Goal: Task Accomplishment & Management: Manage account settings

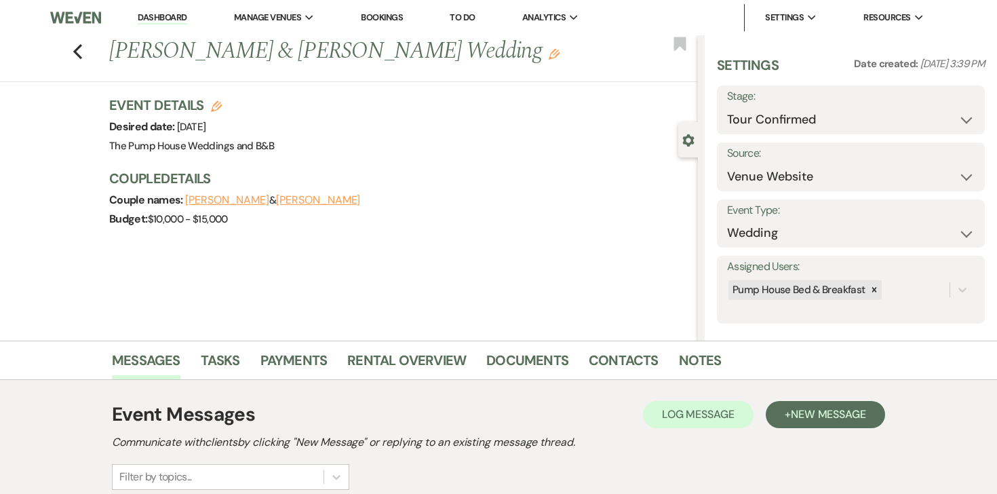
select select "4"
select select "5"
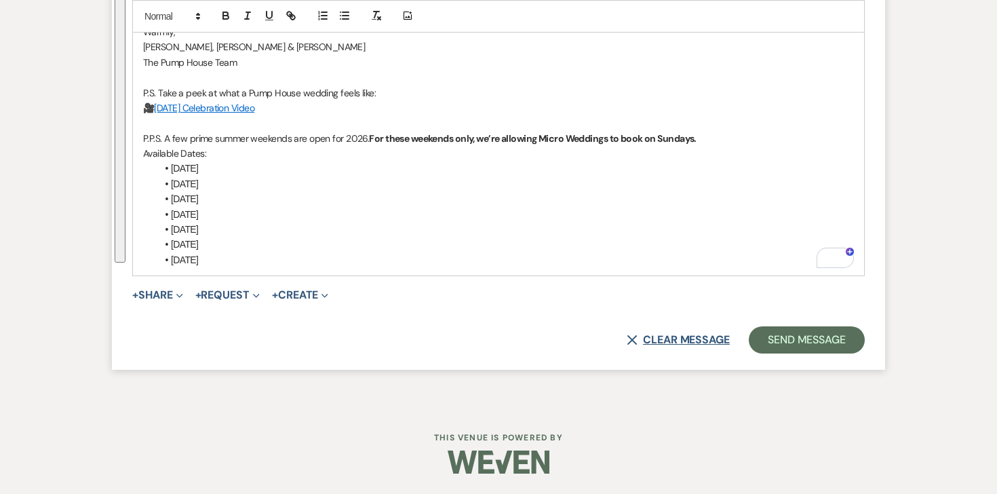
click at [652, 345] on button "X Clear message" at bounding box center [678, 339] width 103 height 11
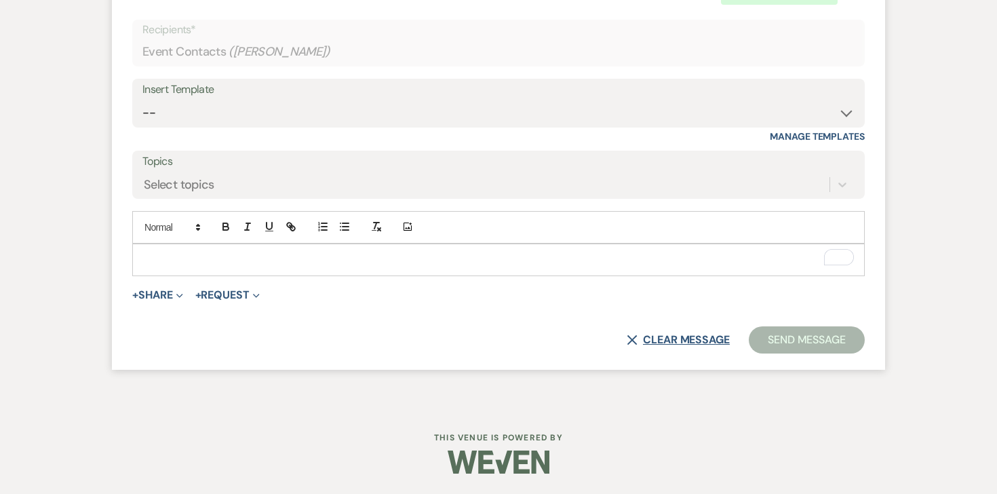
scroll to position [2459, 0]
click at [661, 343] on button "X Clear message" at bounding box center [678, 339] width 103 height 11
click at [669, 334] on button "X Clear message" at bounding box center [678, 339] width 103 height 11
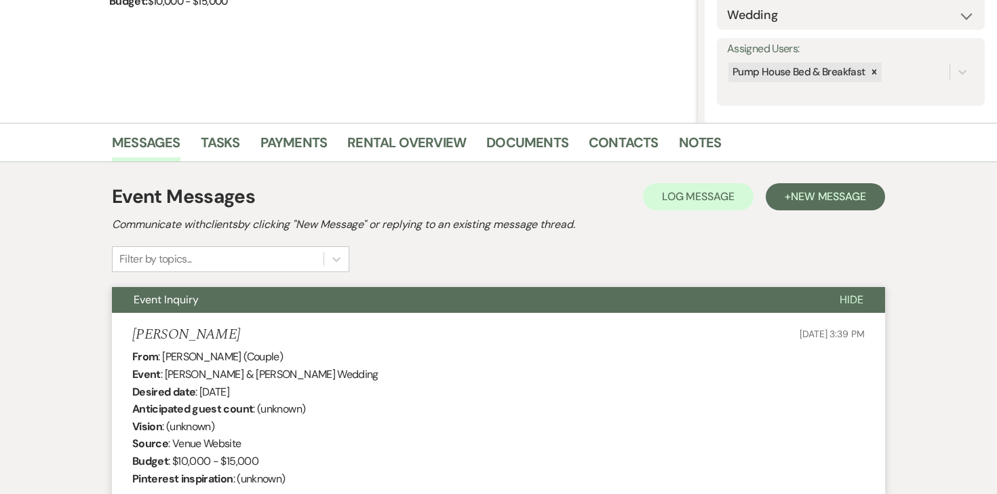
scroll to position [0, 0]
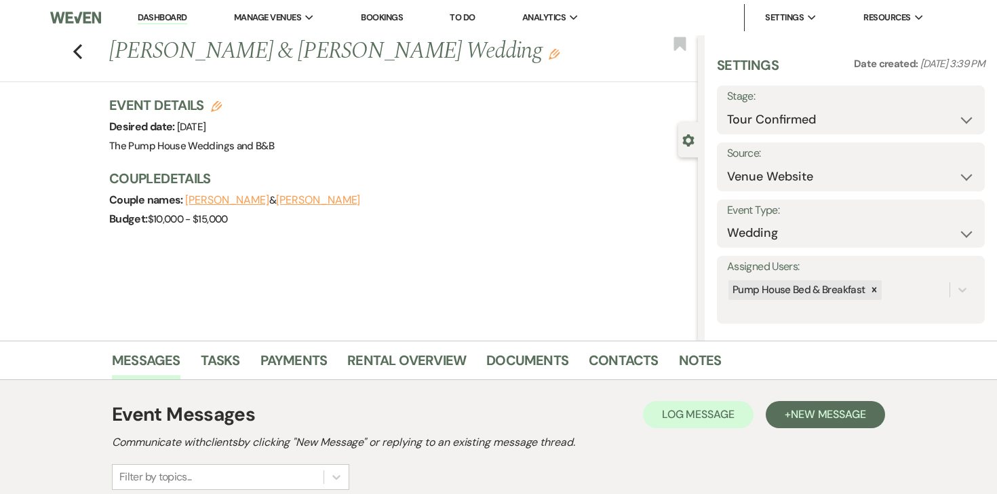
click at [151, 21] on link "Dashboard" at bounding box center [162, 18] width 49 height 13
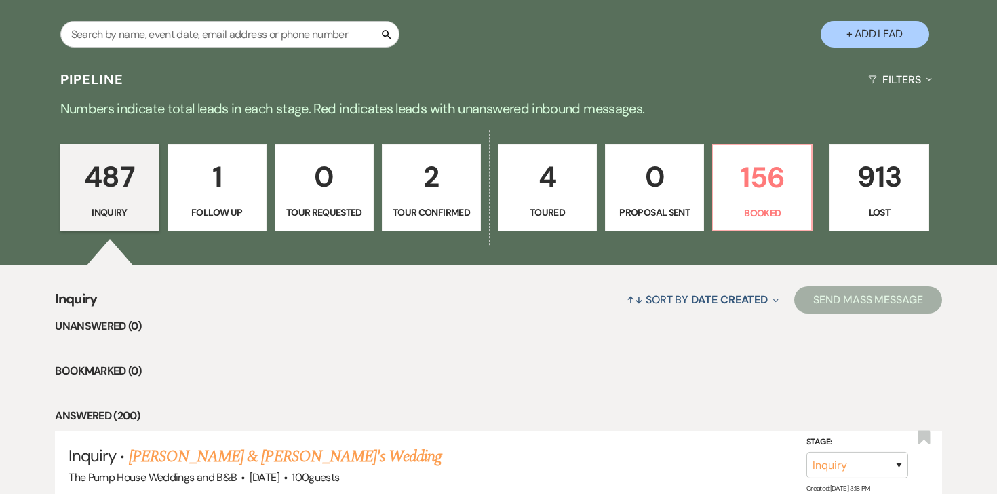
scroll to position [298, 0]
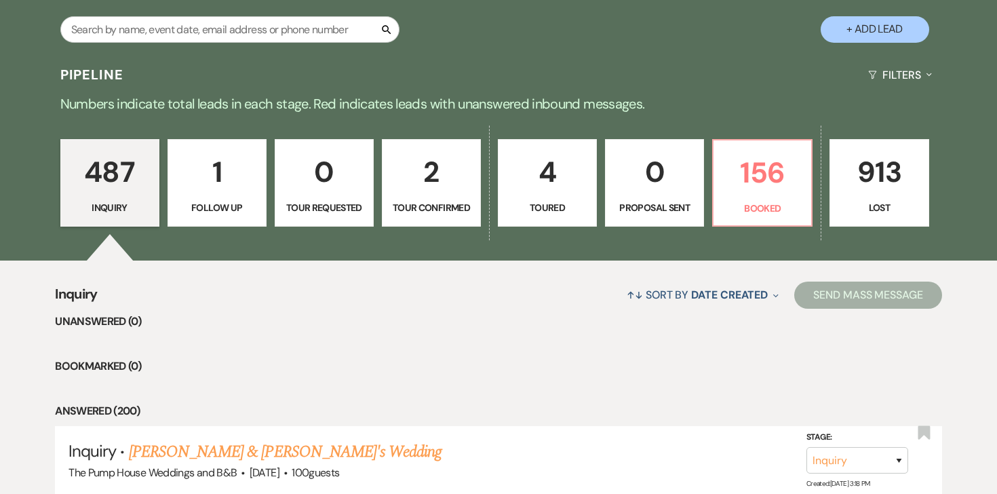
click at [558, 187] on p "4" at bounding box center [547, 171] width 81 height 45
select select "5"
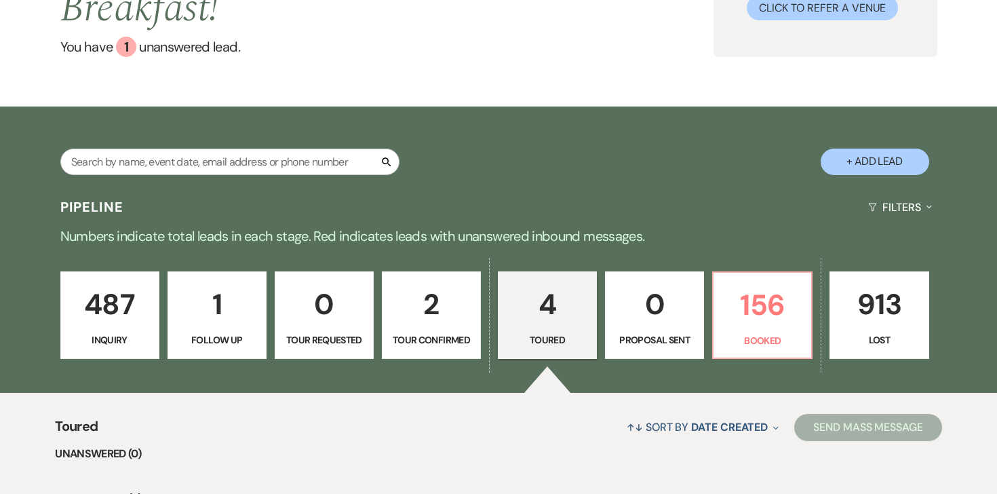
scroll to position [318, 0]
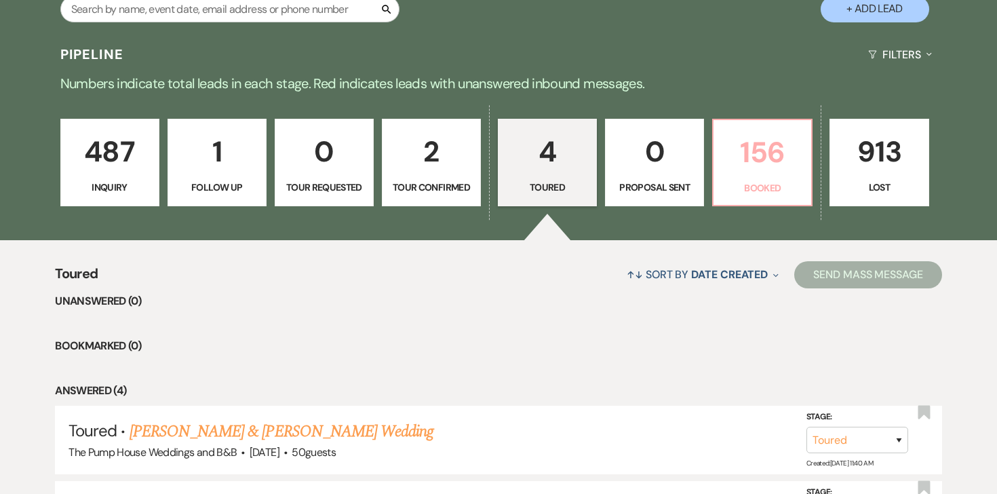
click at [744, 189] on p "Booked" at bounding box center [762, 187] width 81 height 15
select select "7"
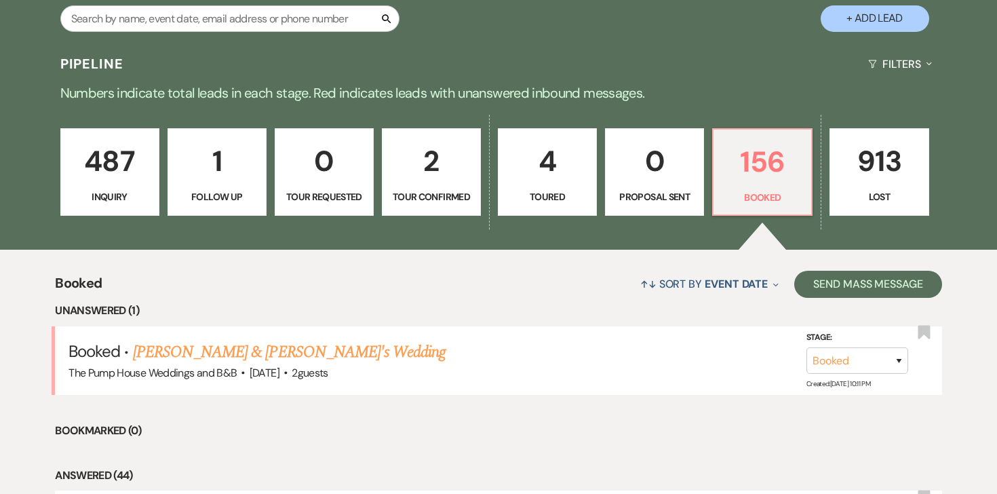
scroll to position [308, 0]
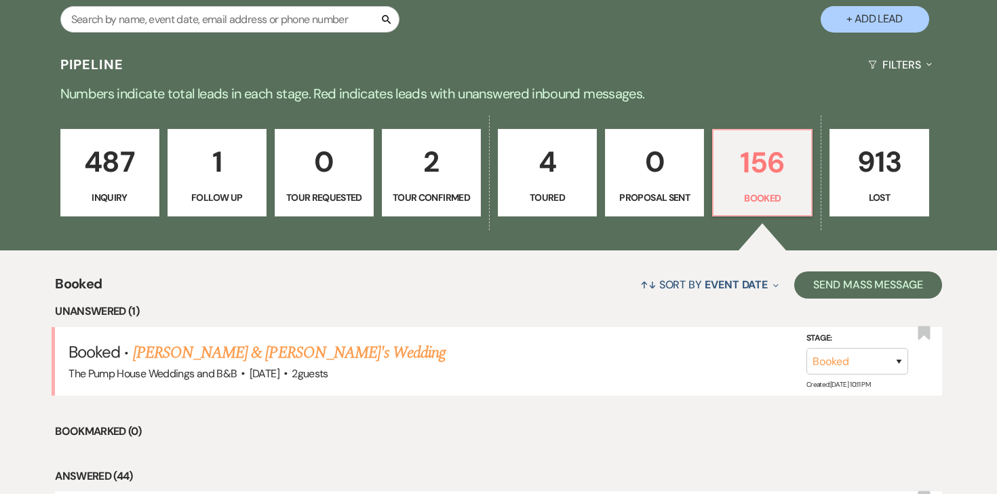
click at [437, 194] on p "Tour Confirmed" at bounding box center [431, 197] width 81 height 15
select select "4"
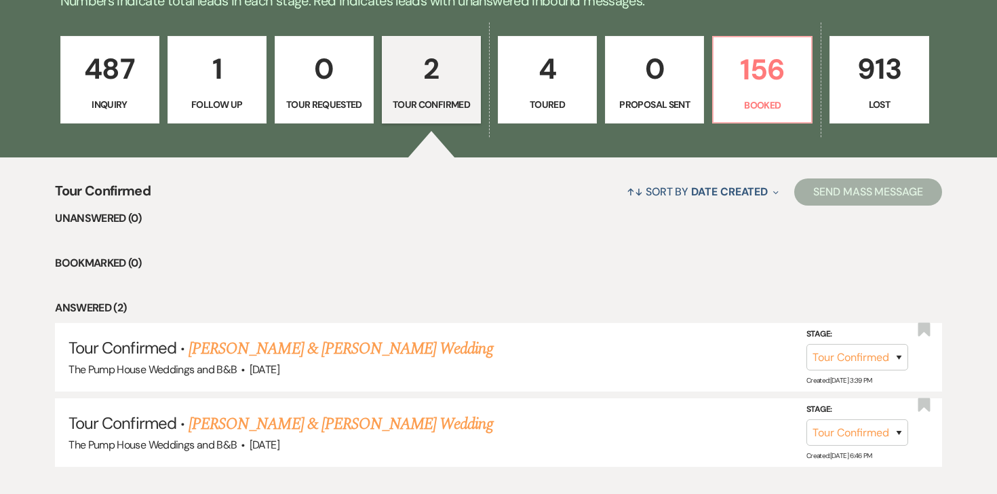
scroll to position [485, 0]
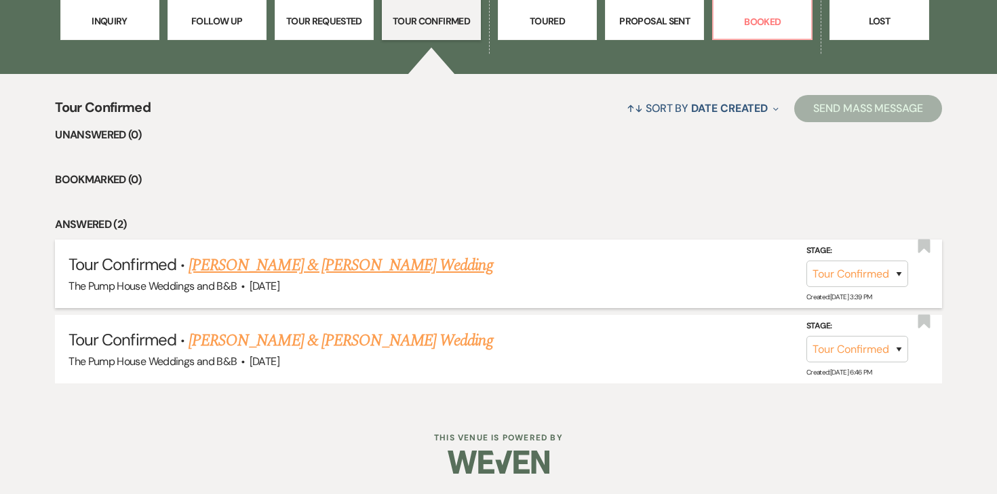
click at [274, 269] on link "Joshua Sagan & Hillary R Gruzs's Wedding" at bounding box center [341, 265] width 304 height 24
select select "4"
select select "5"
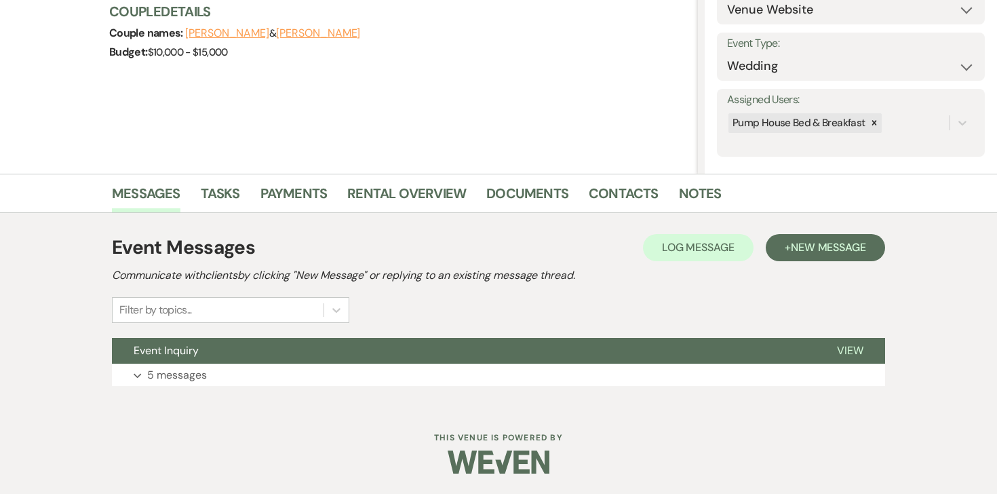
scroll to position [167, 0]
click at [182, 383] on p "5 messages" at bounding box center [177, 375] width 60 height 18
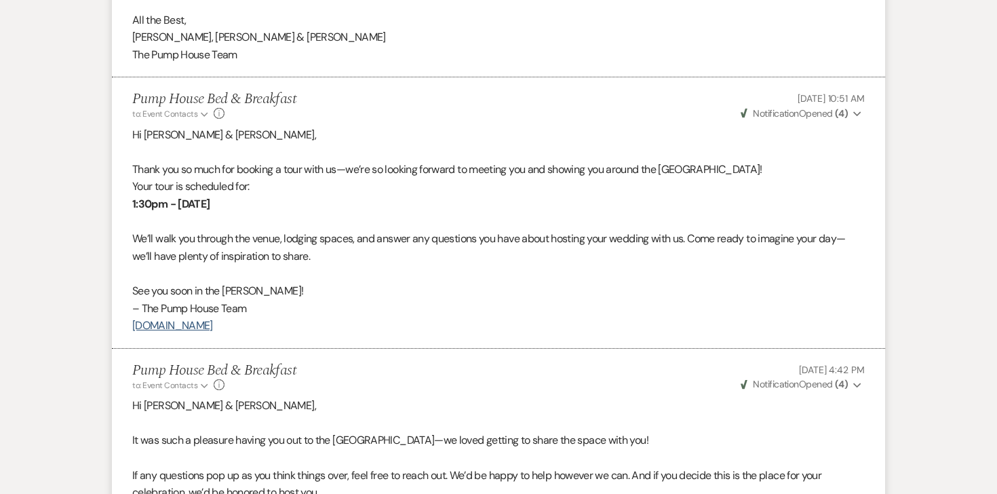
scroll to position [2080, 0]
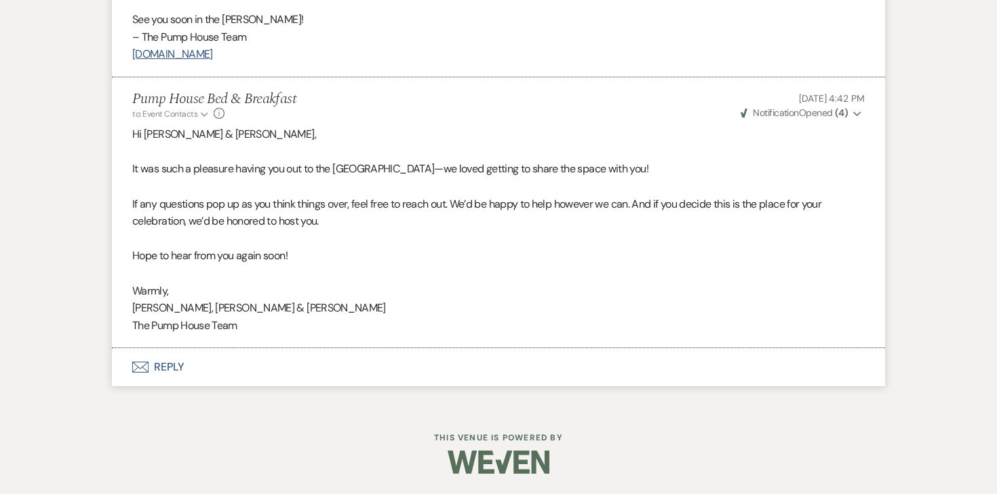
click at [177, 364] on button "Envelope Reply" at bounding box center [498, 367] width 773 height 38
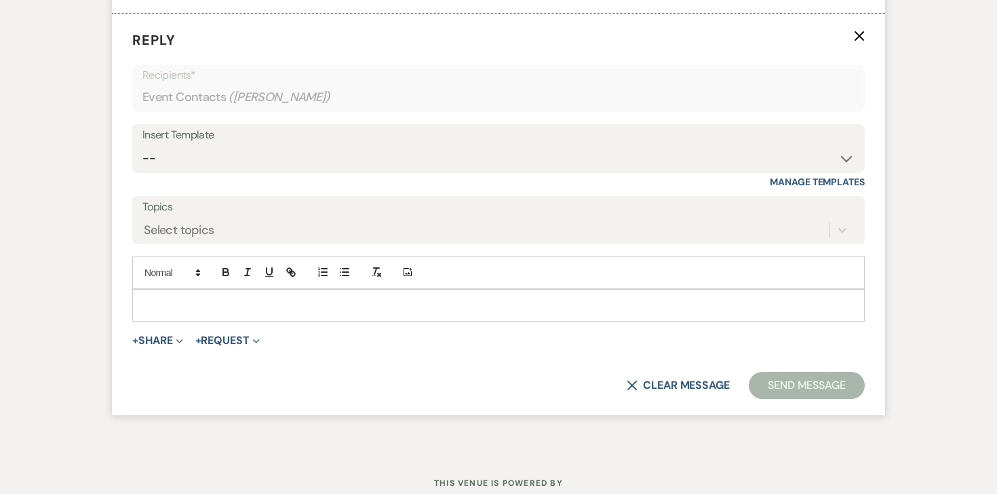
scroll to position [2382, 0]
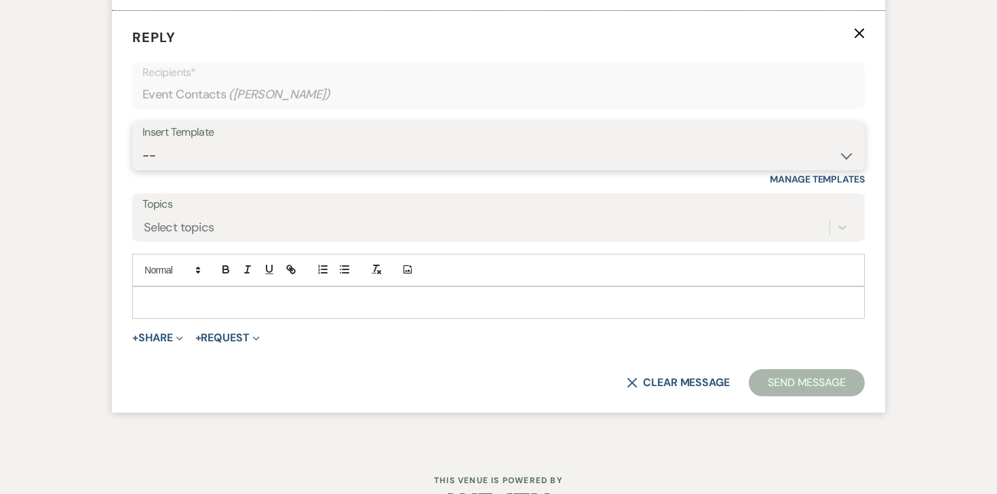
click at [183, 169] on select "-- Weven Planning Portal Introduction (Booked Events) Initial Inquiry Response …" at bounding box center [498, 155] width 712 height 26
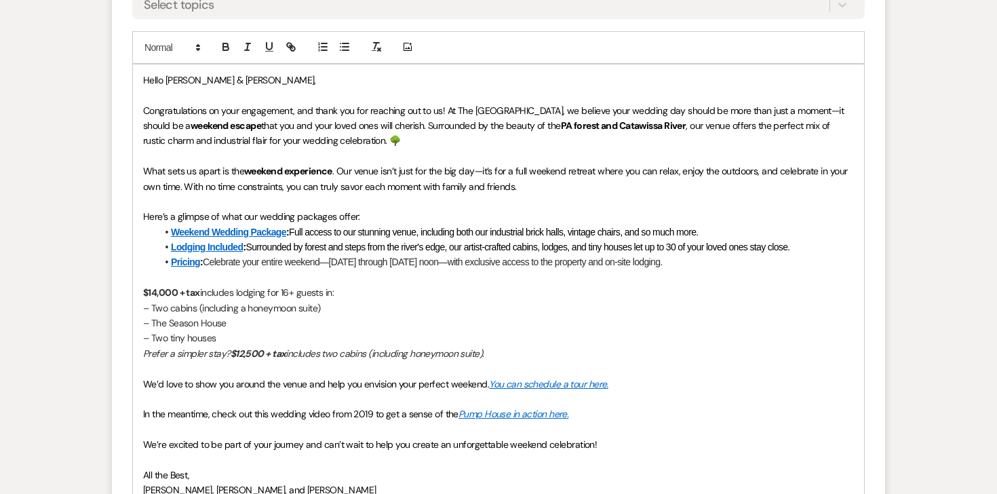
scroll to position [2900, 0]
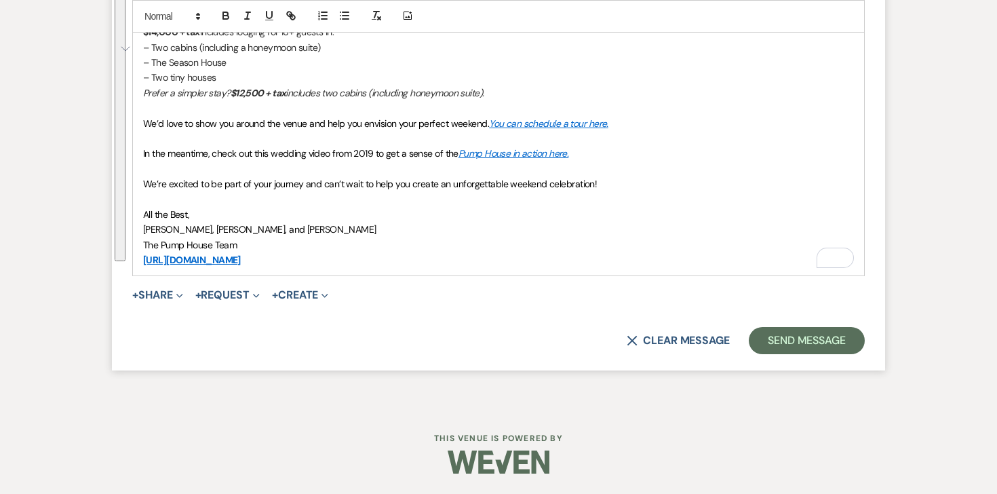
drag, startPoint x: 146, startPoint y: 368, endPoint x: 430, endPoint y: 383, distance: 284.6
copy div "Congratulations on your engagement, and thank you for reaching out to us! At Th…"
click at [694, 339] on button "X Clear message" at bounding box center [678, 340] width 103 height 11
select select "0"
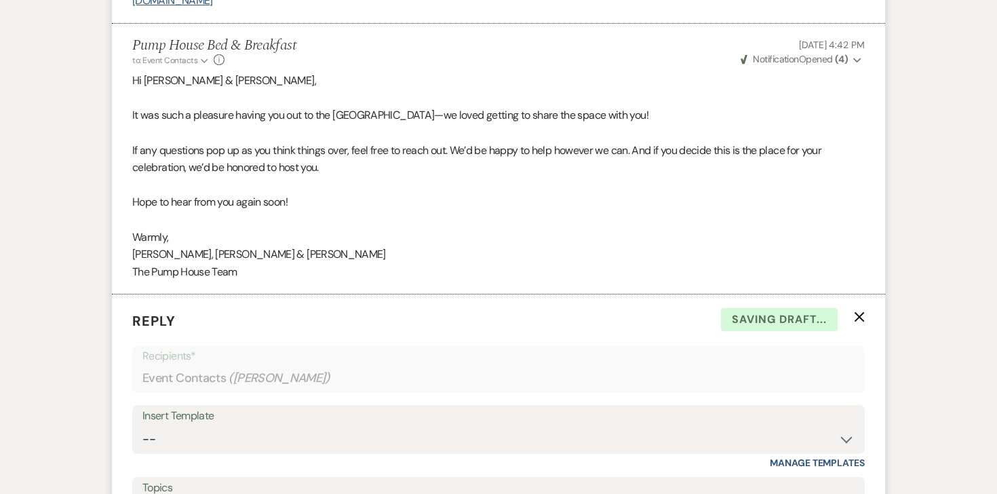
scroll to position [2101, 0]
click at [860, 320] on icon "X" at bounding box center [859, 314] width 11 height 11
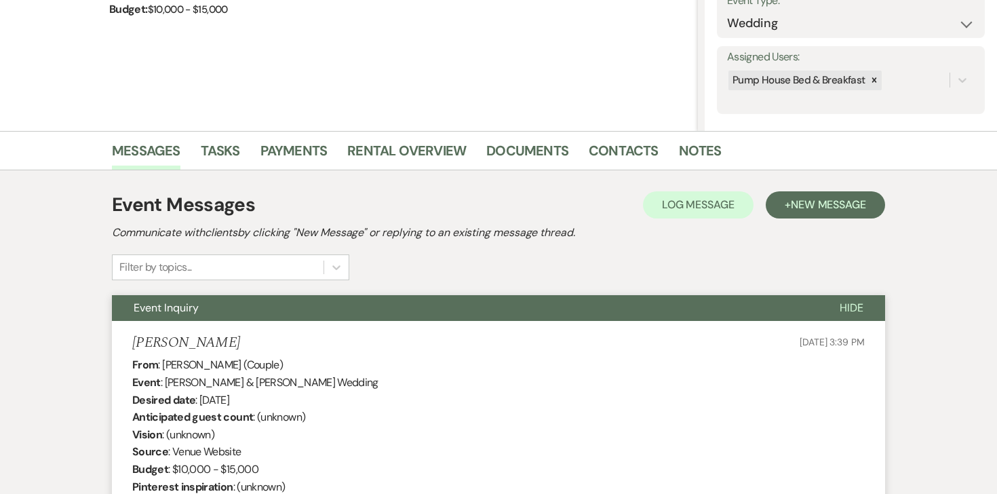
scroll to position [0, 0]
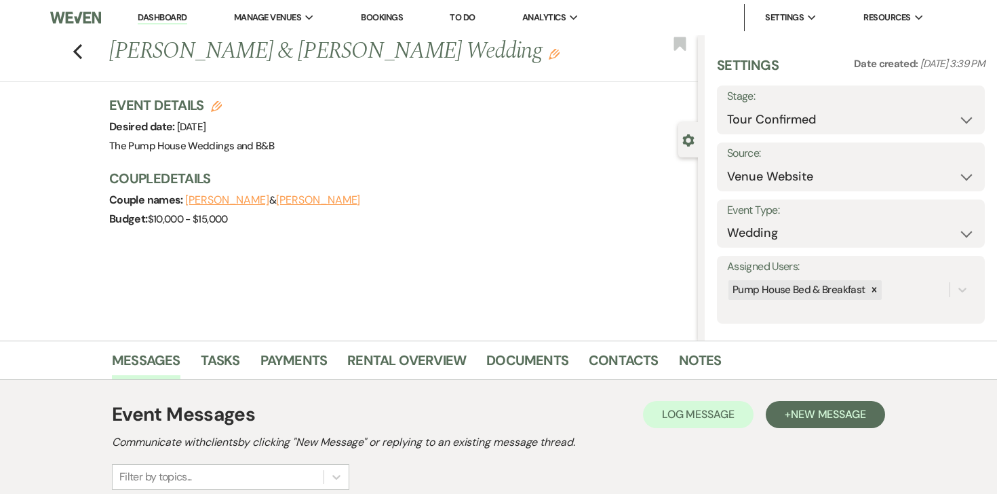
click at [152, 16] on link "Dashboard" at bounding box center [162, 18] width 49 height 13
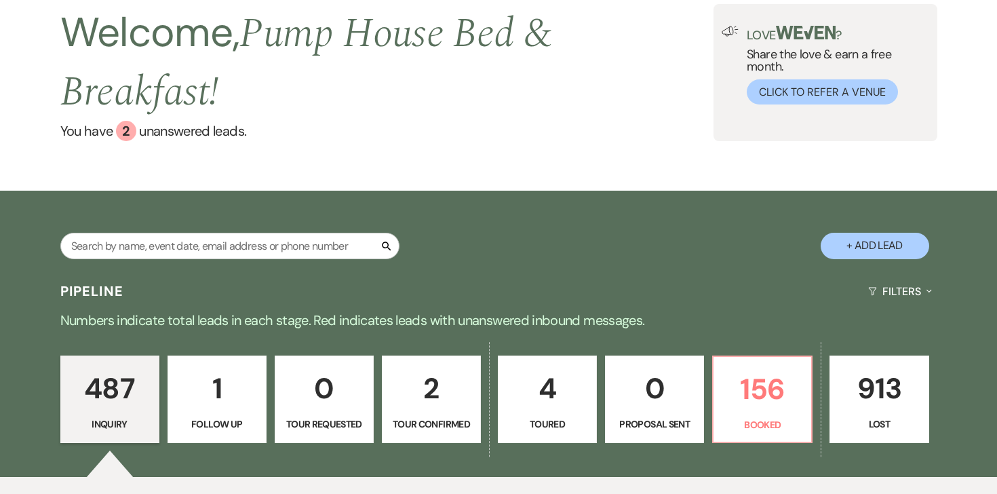
scroll to position [202, 0]
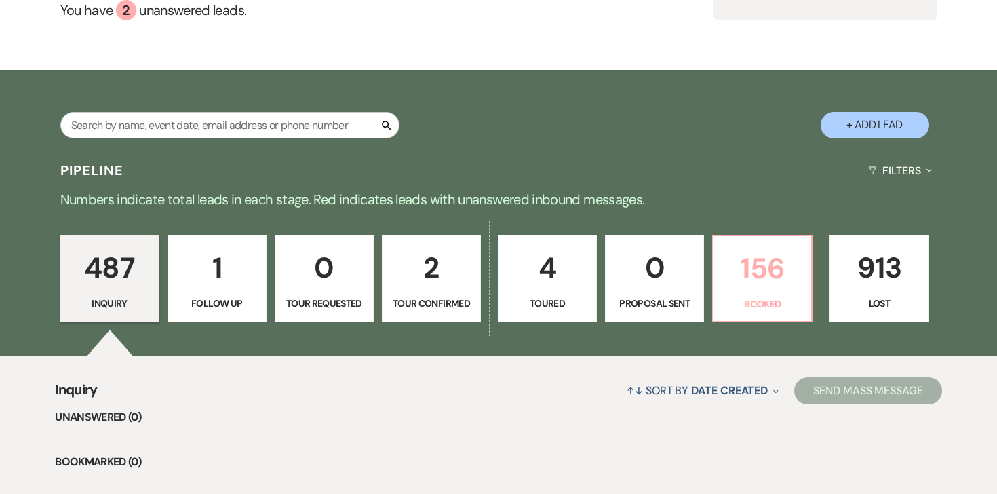
click at [771, 267] on p "156" at bounding box center [762, 268] width 81 height 45
select select "7"
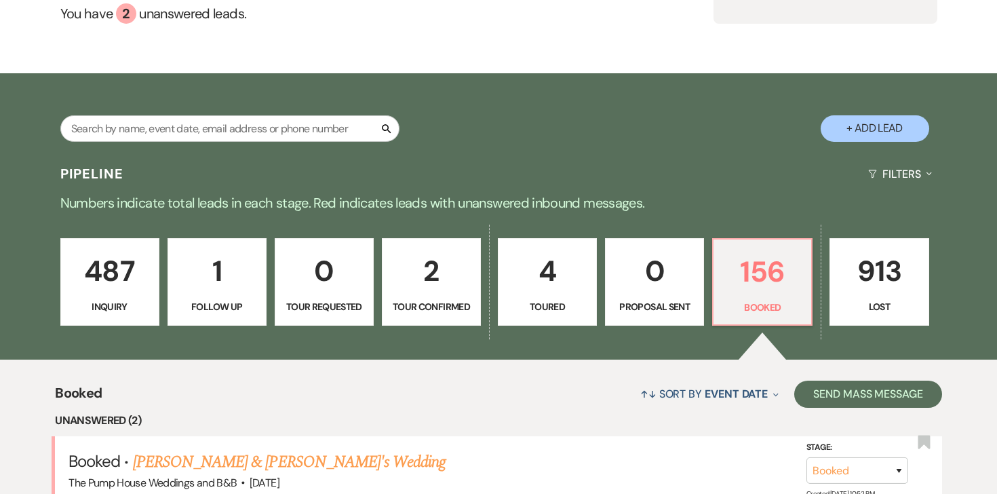
scroll to position [259, 0]
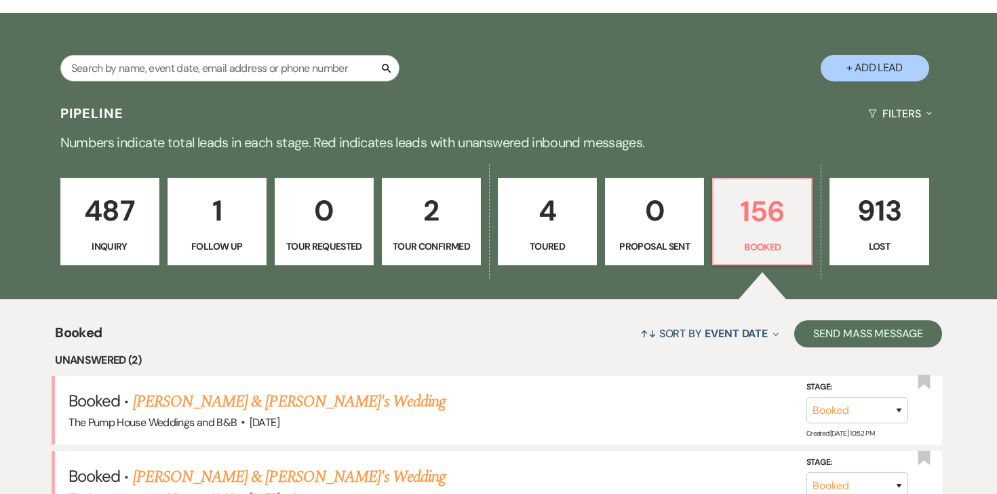
click at [135, 206] on p "487" at bounding box center [109, 210] width 81 height 45
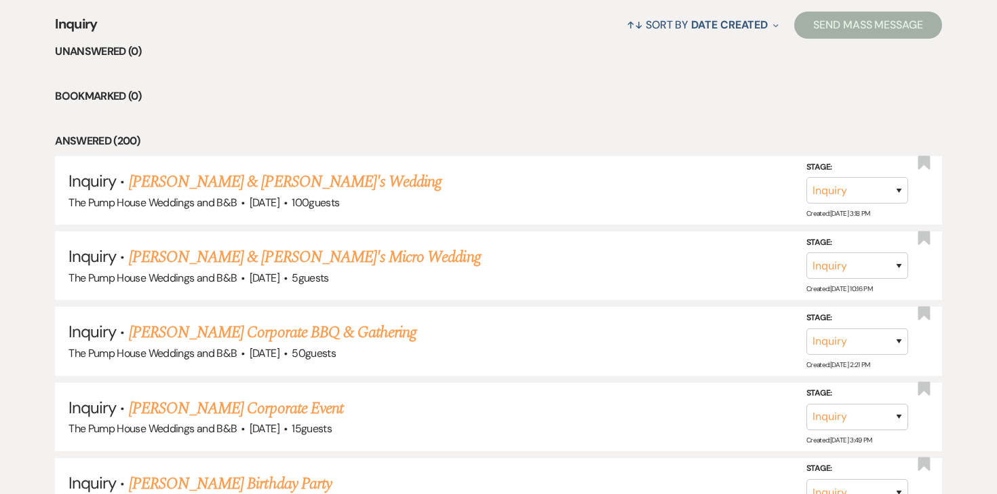
scroll to position [619, 0]
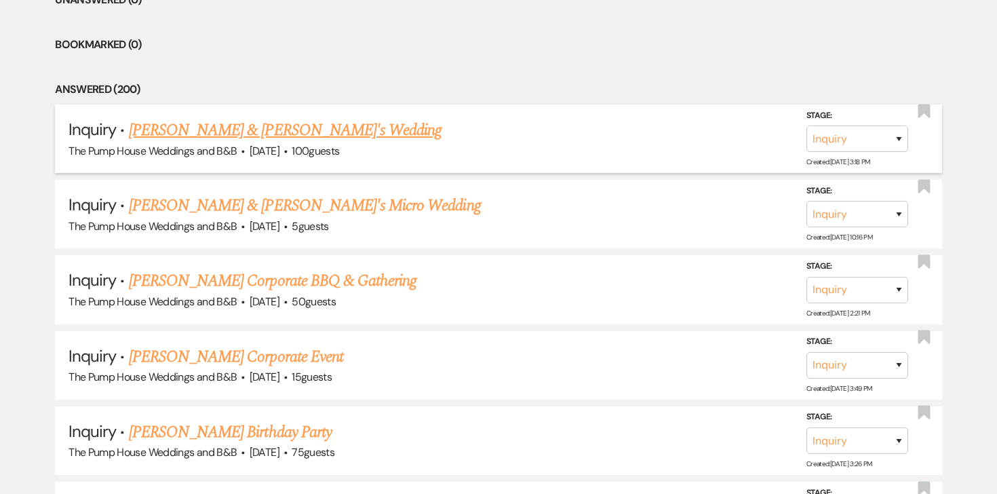
click at [225, 142] on link "Megan & Fiance's Wedding" at bounding box center [285, 130] width 313 height 24
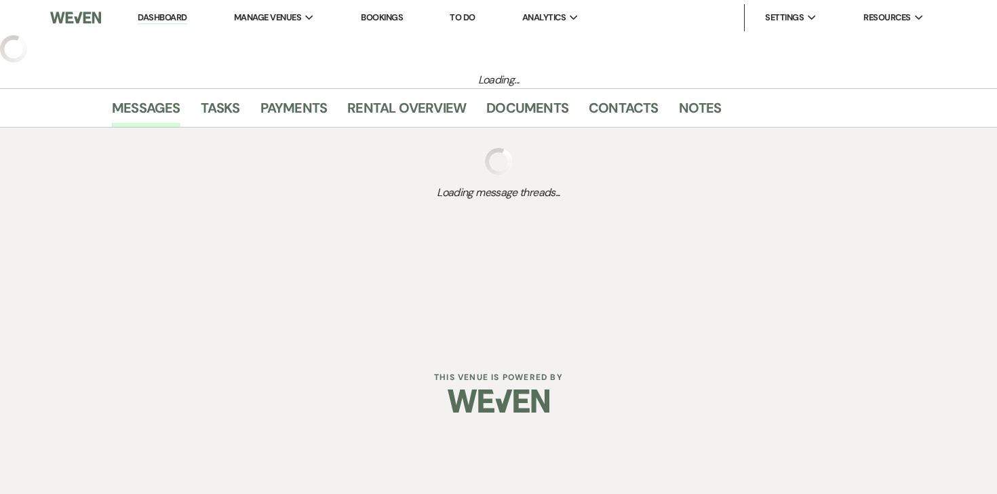
select select "5"
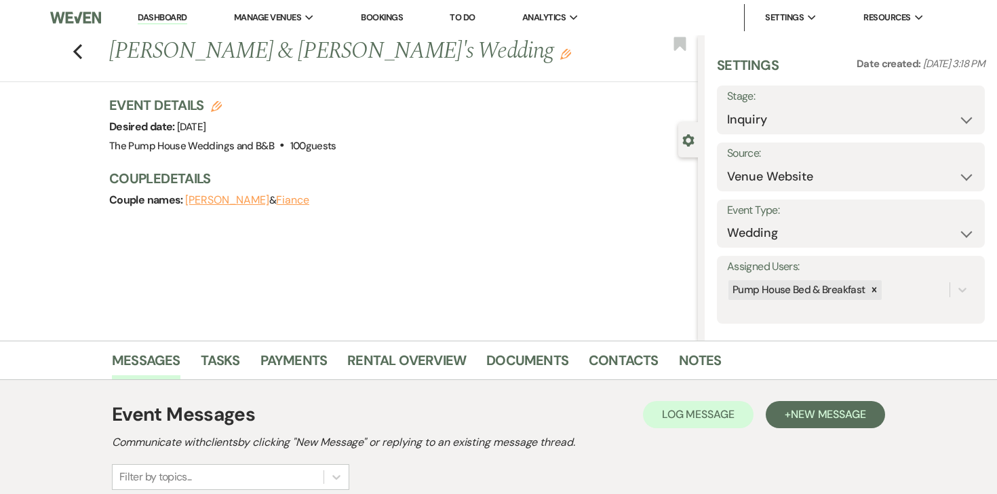
scroll to position [167, 0]
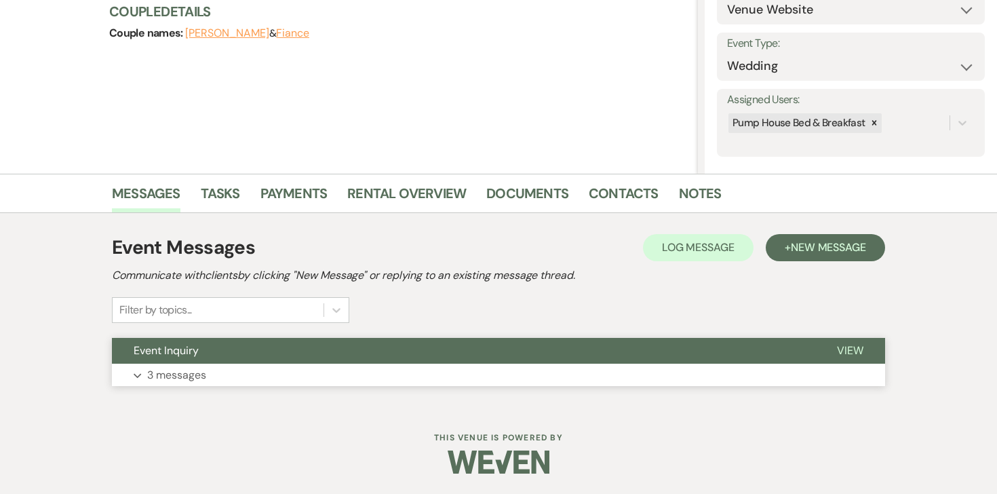
click at [178, 369] on p "3 messages" at bounding box center [176, 375] width 59 height 18
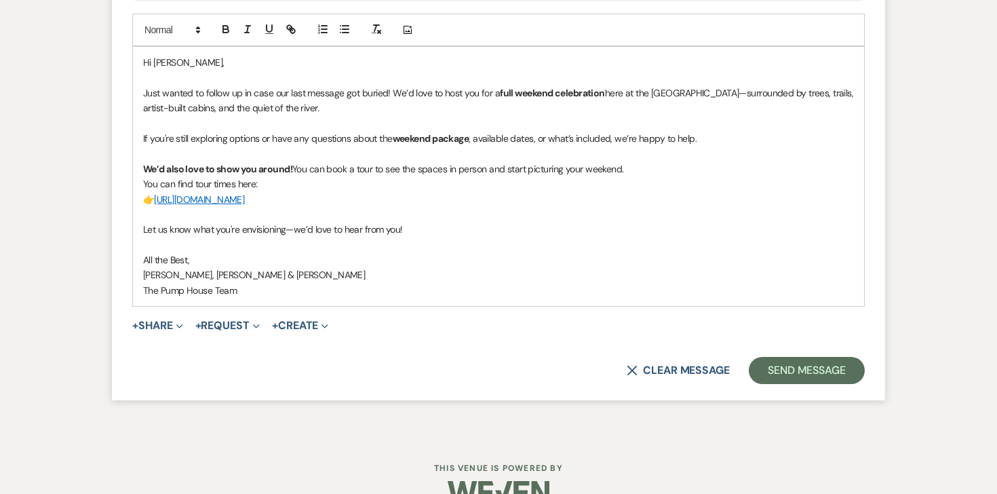
scroll to position [2440, 0]
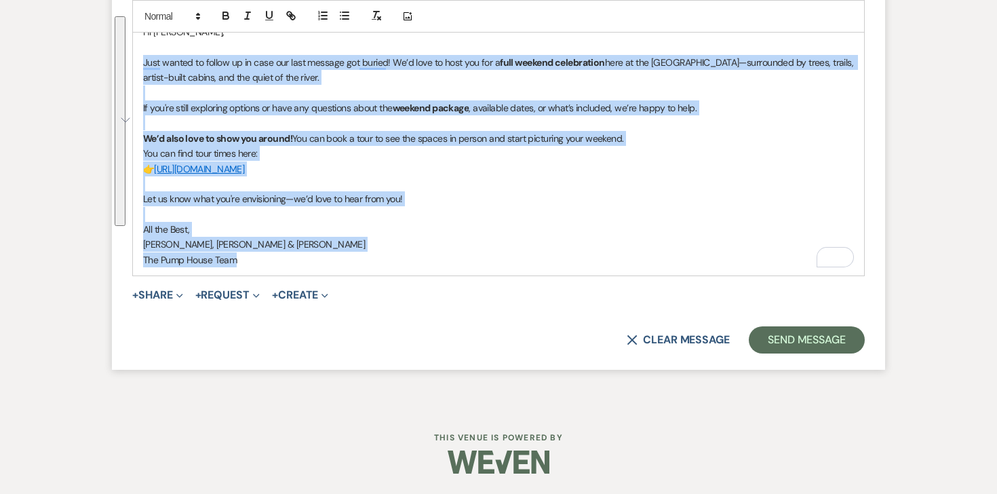
drag, startPoint x: 245, startPoint y: 256, endPoint x: 143, endPoint y: 69, distance: 213.7
click at [143, 69] on div "Hi Megan, Just wanted to follow up in case our last message got buried! We’d lo…" at bounding box center [498, 145] width 731 height 259
copy div "Just wanted to follow up in case our last message got buried! We’d love to host…"
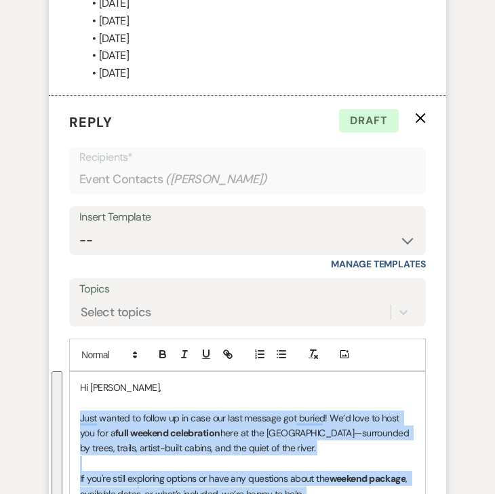
scroll to position [2829, 0]
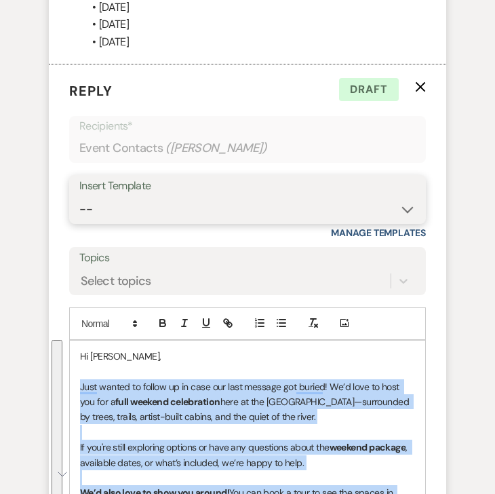
click at [144, 196] on select "-- Weven Planning Portal Introduction (Booked Events) Initial Inquiry Response …" at bounding box center [247, 209] width 336 height 26
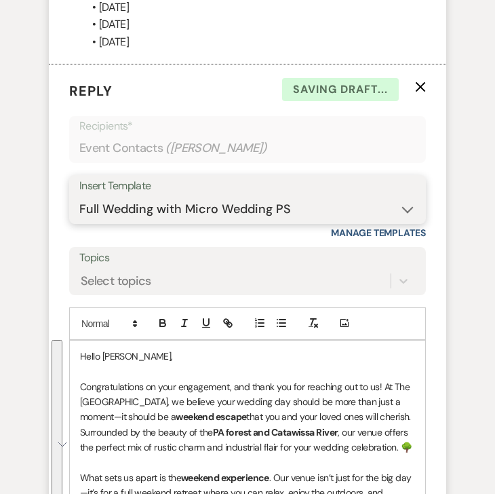
click at [300, 196] on select "-- Weven Planning Portal Introduction (Booked Events) Initial Inquiry Response …" at bounding box center [247, 209] width 336 height 26
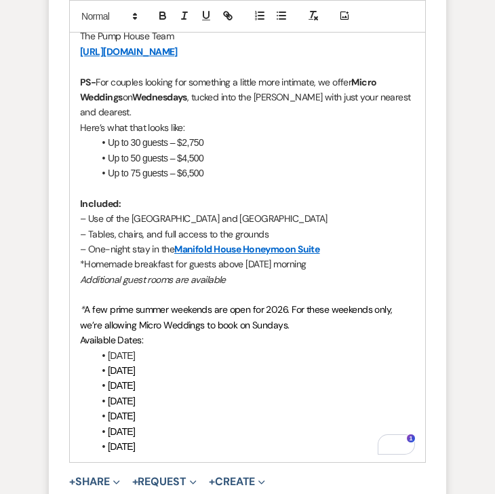
scroll to position [3927, 0]
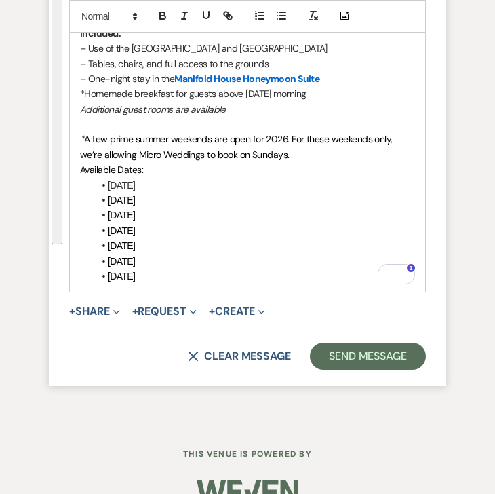
drag, startPoint x: 79, startPoint y: 357, endPoint x: 191, endPoint y: 540, distance: 215.0
copy div "Congratulations on your engagement, and thank you for reaching out to us! At Th…"
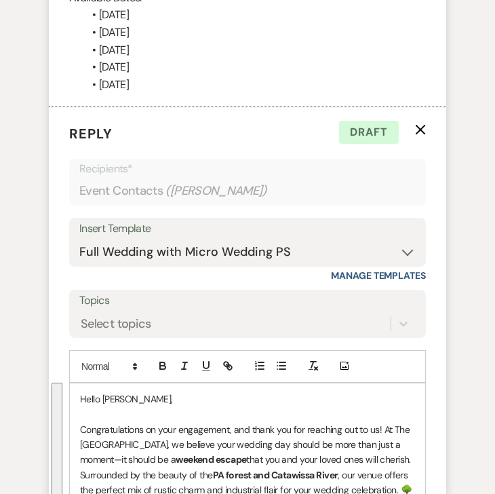
scroll to position [2788, 0]
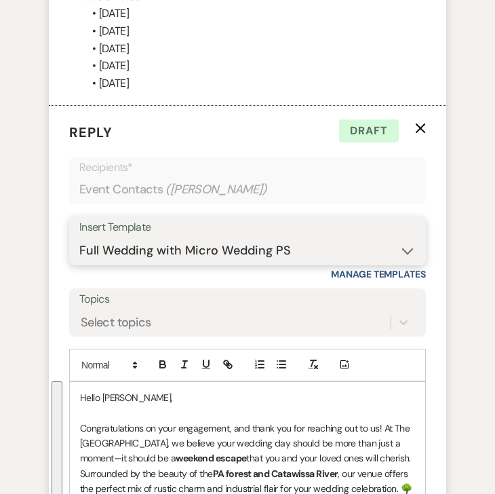
click at [215, 237] on select "-- Weven Planning Portal Introduction (Booked Events) Initial Inquiry Response …" at bounding box center [247, 250] width 336 height 26
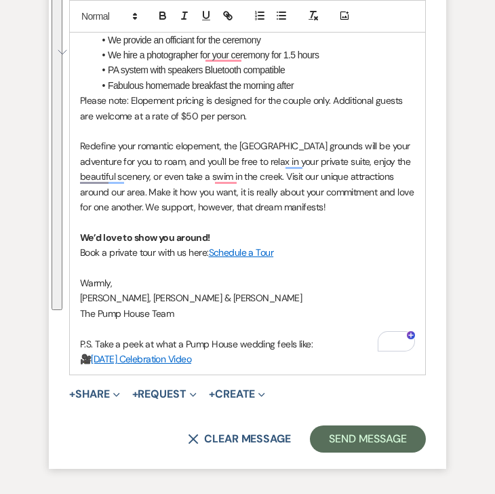
scroll to position [3440, 0]
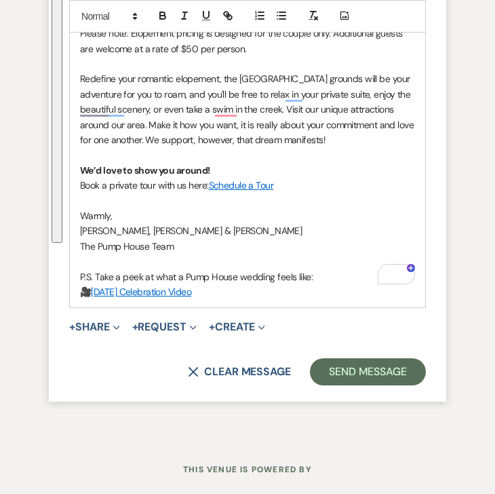
drag, startPoint x: 76, startPoint y: 212, endPoint x: 235, endPoint y: 347, distance: 208.9
copy div "Congratulations on your engagement! We’re so happy you found us. A Pump House w…"
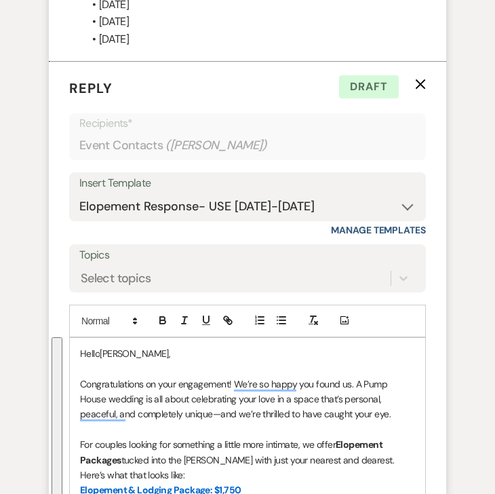
scroll to position [2826, 0]
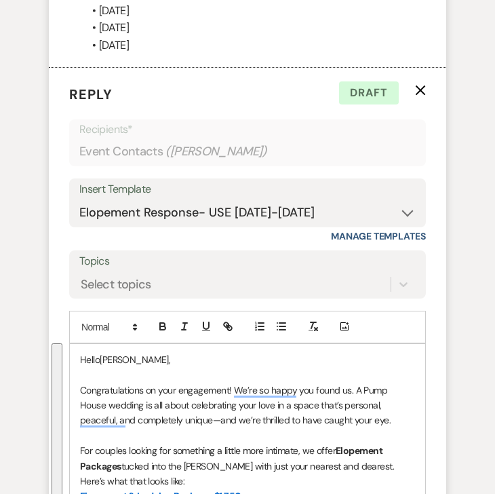
click at [183, 180] on div "Insert Template" at bounding box center [247, 190] width 336 height 20
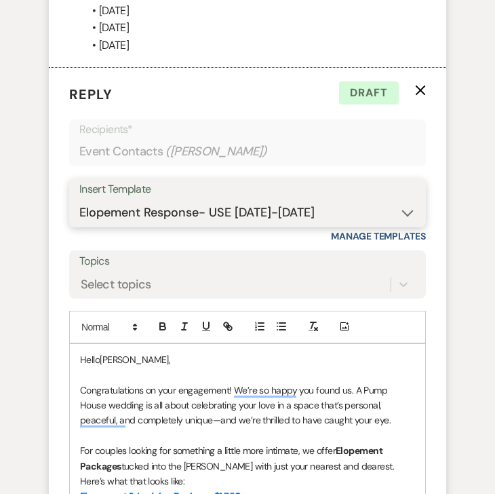
click at [183, 199] on select "-- Weven Planning Portal Introduction (Booked Events) Initial Inquiry Response …" at bounding box center [247, 212] width 336 height 26
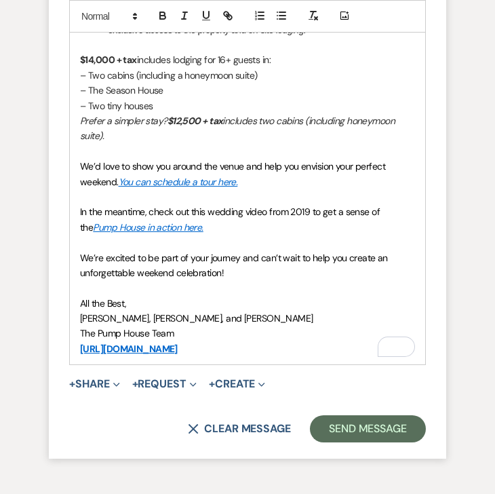
scroll to position [3532, 0]
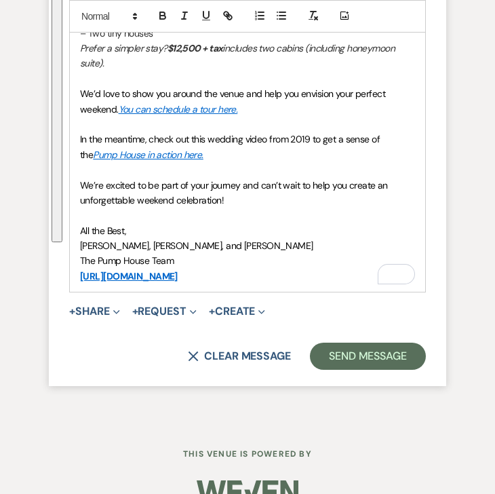
drag, startPoint x: 80, startPoint y: 360, endPoint x: 271, endPoint y: 256, distance: 217.6
copy div "Congratulations on your engagement, and thank you for reaching out to us! At Th…"
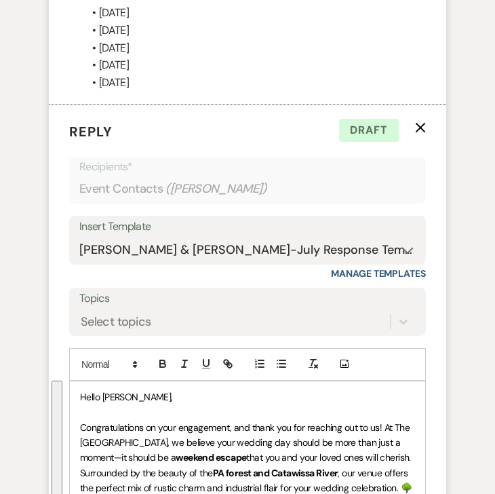
scroll to position [2743, 0]
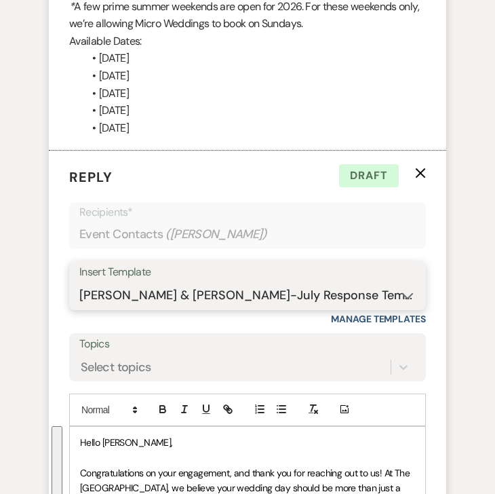
click at [132, 282] on select "-- Weven Planning Portal Introduction (Booked Events) Initial Inquiry Response …" at bounding box center [247, 295] width 336 height 26
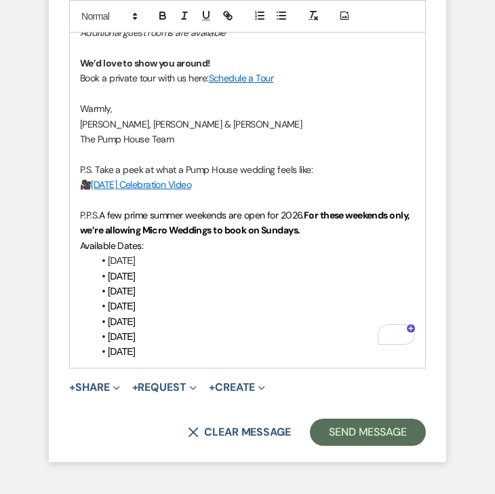
scroll to position [3501, 0]
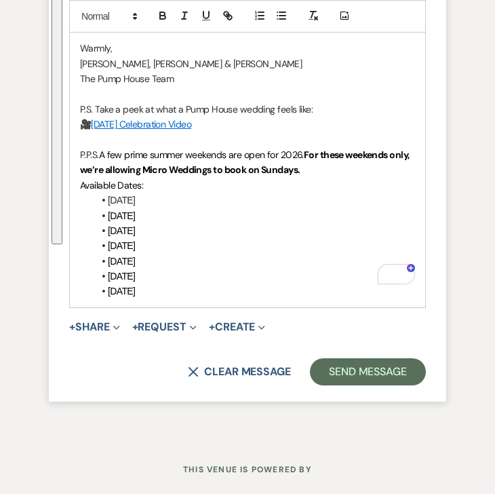
drag, startPoint x: 80, startPoint y: 242, endPoint x: 216, endPoint y: 364, distance: 182.5
copy div "Congratulations on your engagement! We’re so happy you found us. A Pump House w…"
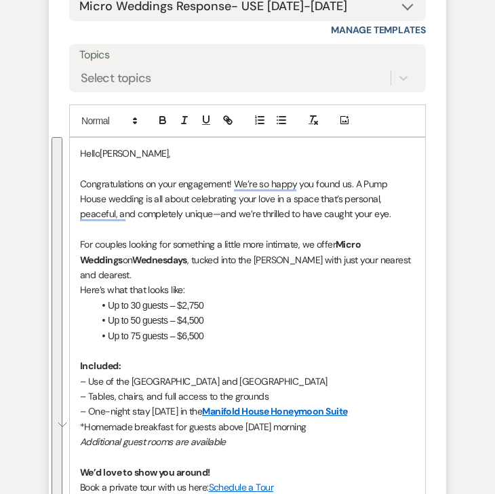
scroll to position [2858, 0]
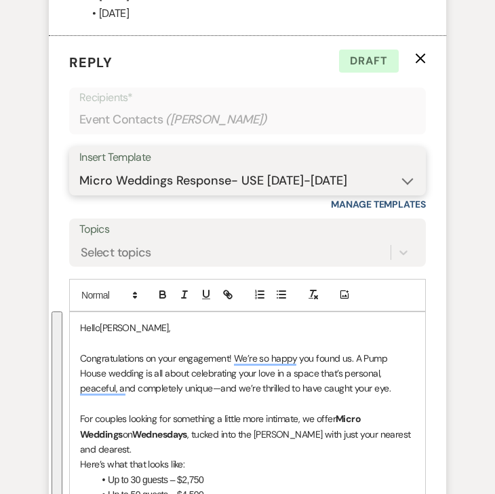
click at [155, 168] on select "-- Weven Planning Portal Introduction (Booked Events) Initial Inquiry Response …" at bounding box center [247, 181] width 336 height 26
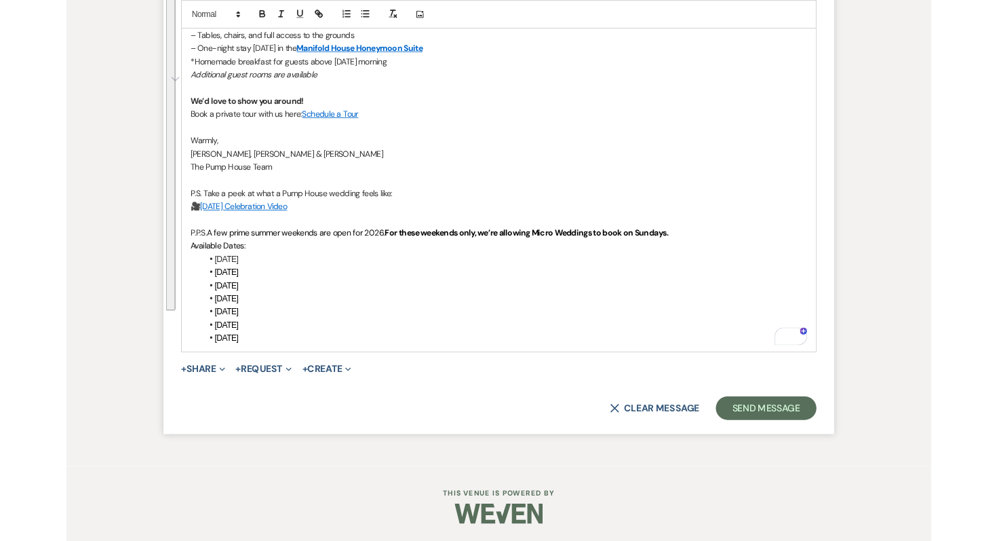
scroll to position [2630, 0]
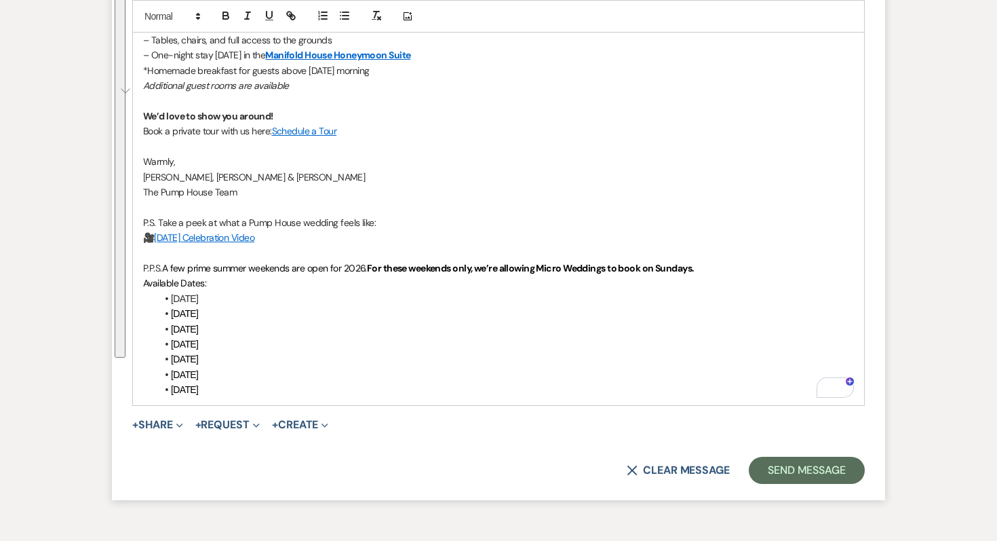
click at [398, 139] on p "To enrich screen reader interactions, please activate Accessibility in Grammarl…" at bounding box center [498, 146] width 711 height 15
click at [691, 478] on div "X Clear message Send Message" at bounding box center [498, 469] width 733 height 27
click at [682, 471] on button "X Clear message" at bounding box center [678, 470] width 103 height 11
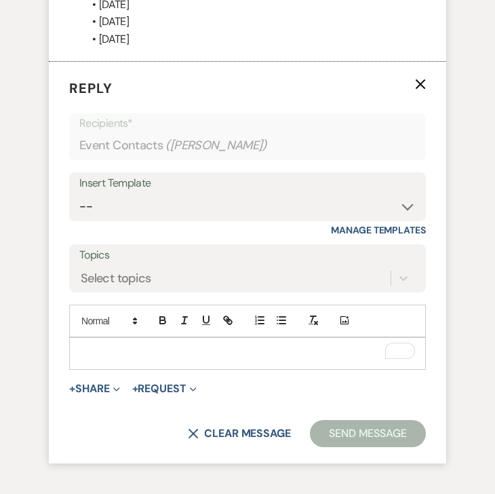
scroll to position [2837, 0]
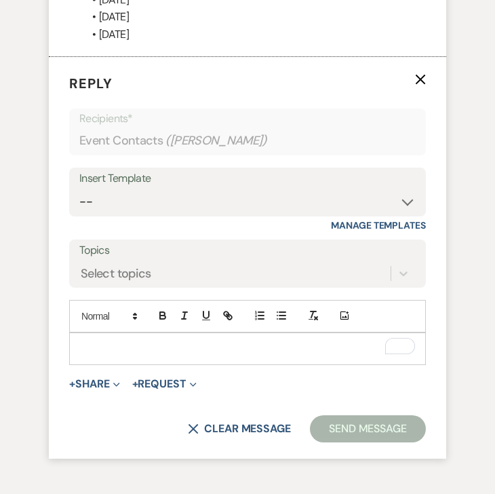
click at [142, 169] on div "Insert Template" at bounding box center [247, 179] width 336 height 20
click at [142, 189] on select "-- Weven Planning Portal Introduction (Booked Events) Initial Inquiry Response …" at bounding box center [247, 202] width 336 height 26
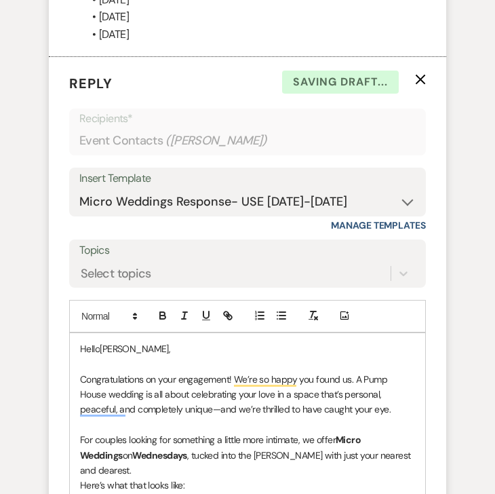
click at [83, 372] on p "Congratulations on your engagement! We’re so happy you found us. A Pump House w…" at bounding box center [247, 394] width 335 height 45
click at [85, 356] on p "To enrich screen reader interactions, please activate Accessibility in Grammarl…" at bounding box center [247, 363] width 335 height 15
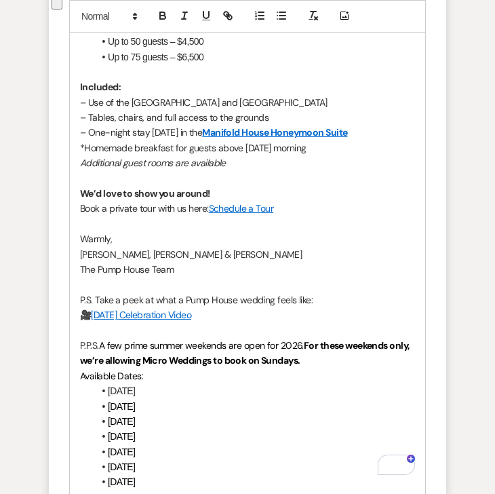
scroll to position [3501, 0]
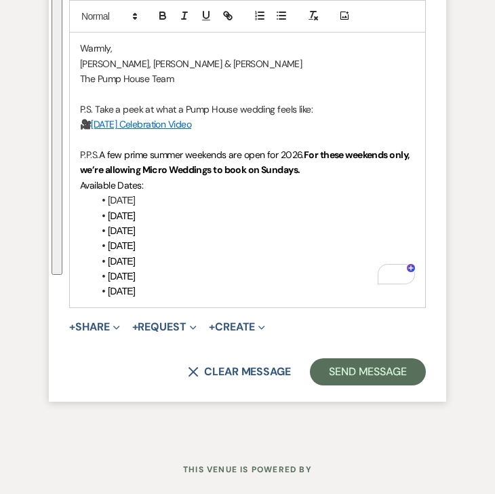
drag, startPoint x: 81, startPoint y: 320, endPoint x: 209, endPoint y: 463, distance: 191.2
copy div "Hello Megan, Congratulations on your engagement! We’re so happy you found us. A…"
click at [171, 178] on p "Available Dates:" at bounding box center [247, 185] width 335 height 15
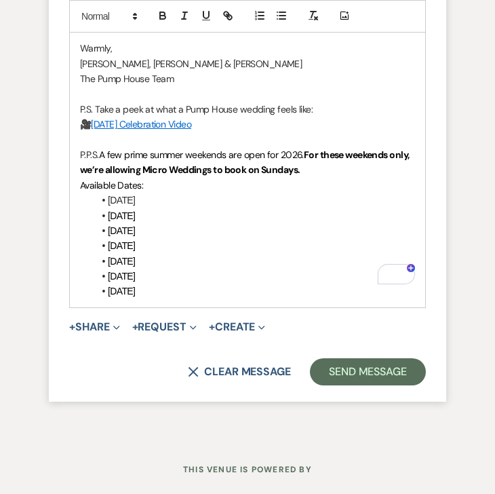
click at [172, 118] on link "[DATE] Celebration Video" at bounding box center [141, 124] width 100 height 12
click at [166, 127] on link "https://mediazilla.com/zELHdDAB3tk" at bounding box center [122, 136] width 85 height 18
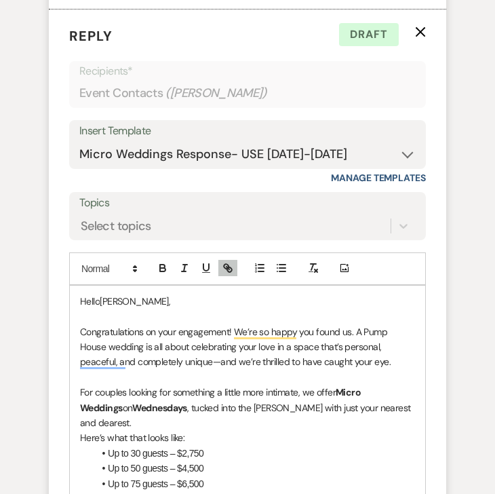
scroll to position [2685, 0]
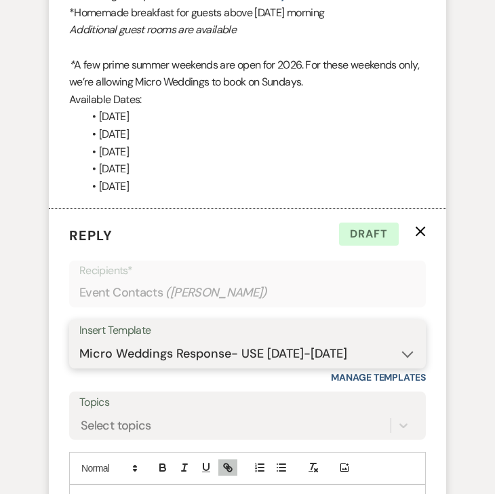
click at [177, 340] on select "-- Weven Planning Portal Introduction (Booked Events) Initial Inquiry Response …" at bounding box center [247, 353] width 336 height 26
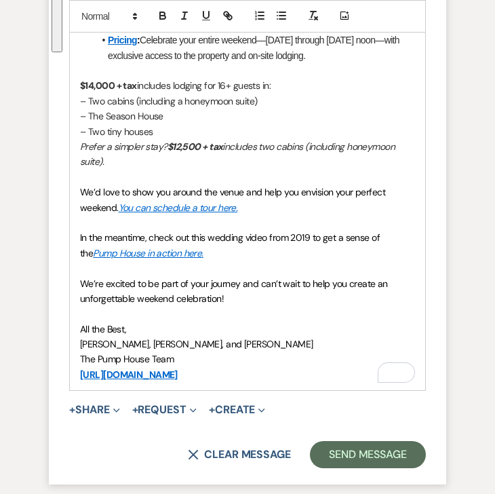
scroll to position [3488, 0]
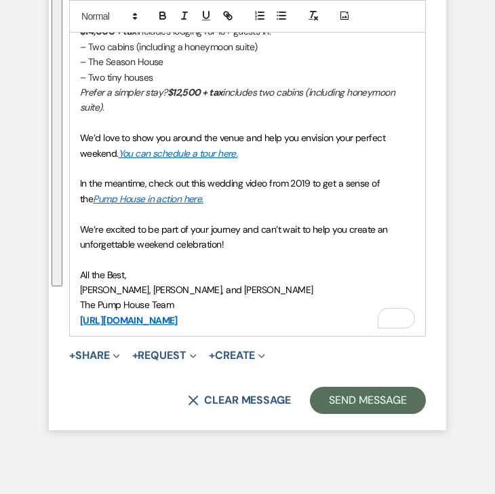
drag, startPoint x: 80, startPoint y: 128, endPoint x: 291, endPoint y: 365, distance: 317.6
copy div "Congratulations on your engagement, and thank you for reaching out to us! At Th…"
click at [212, 395] on button "X Clear message" at bounding box center [239, 400] width 103 height 11
select select "0"
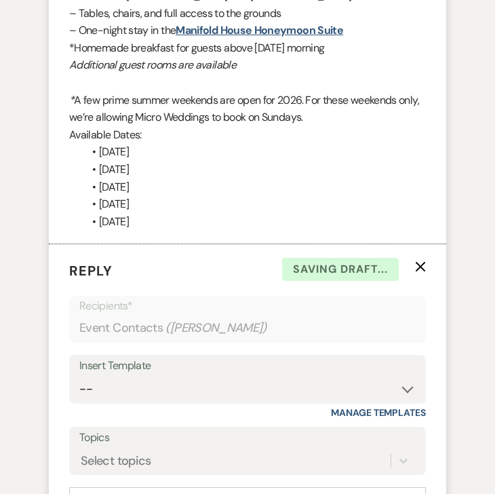
scroll to position [2639, 0]
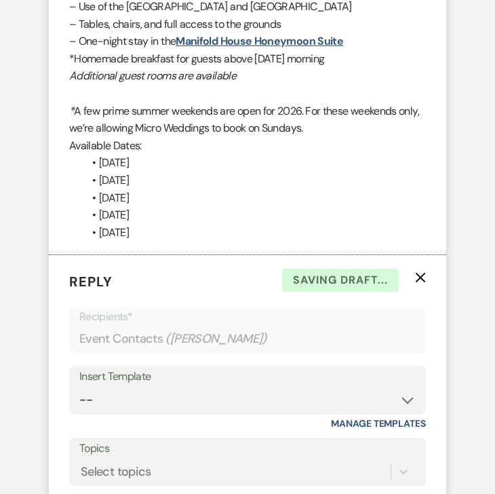
click at [416, 272] on icon "X" at bounding box center [420, 277] width 11 height 11
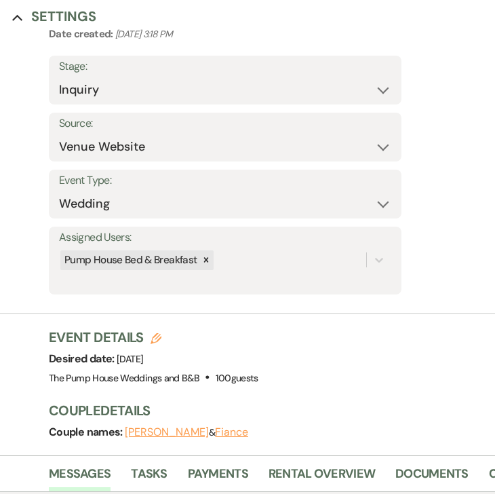
scroll to position [0, 0]
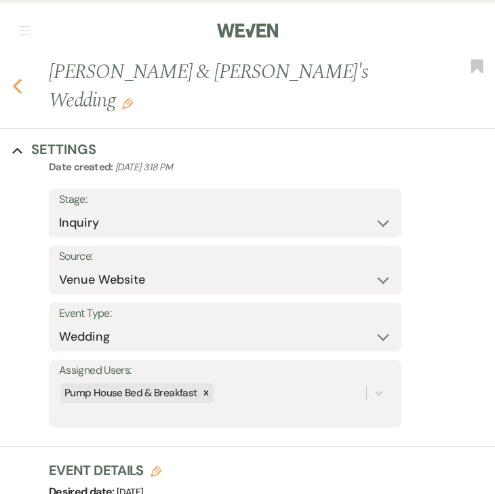
click at [18, 78] on icon "Previous" at bounding box center [17, 86] width 10 height 16
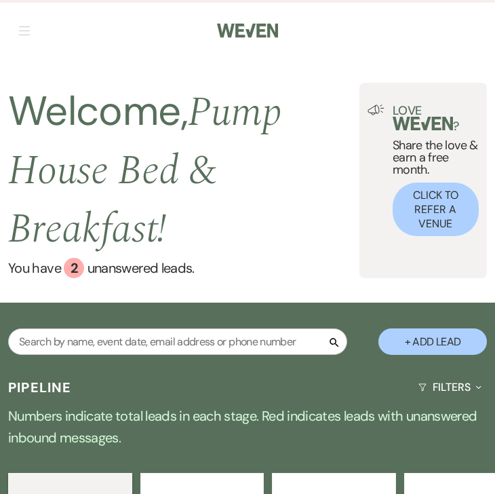
click at [29, 26] on span "button" at bounding box center [24, 26] width 11 height 1
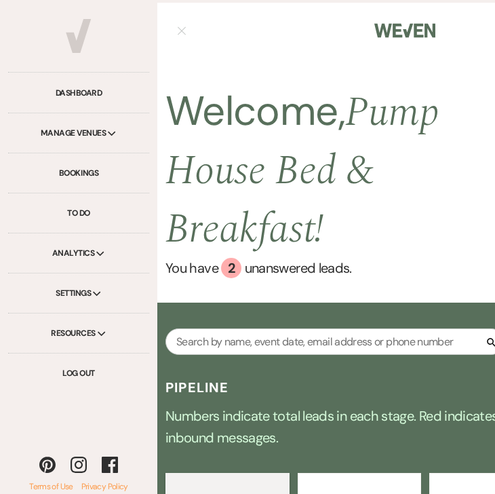
click at [85, 138] on div "Manage Venues Expand" at bounding box center [78, 133] width 141 height 40
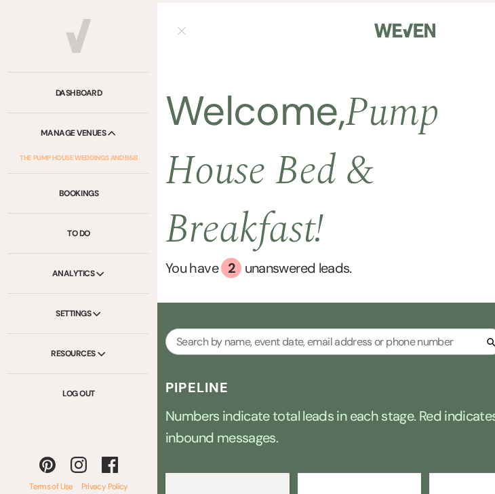
click at [87, 157] on link "The Pump House Weddings and B&B" at bounding box center [78, 157] width 125 height 31
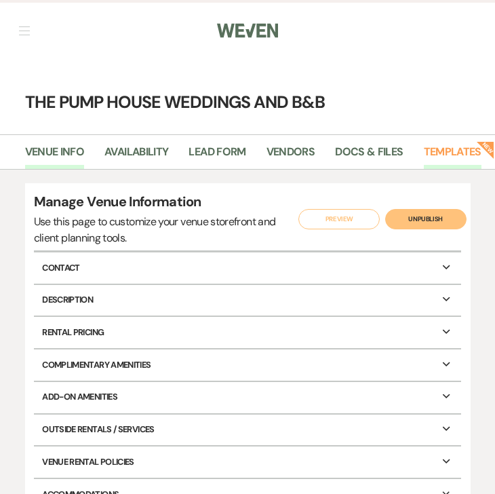
click at [452, 157] on link "Templates" at bounding box center [453, 156] width 58 height 26
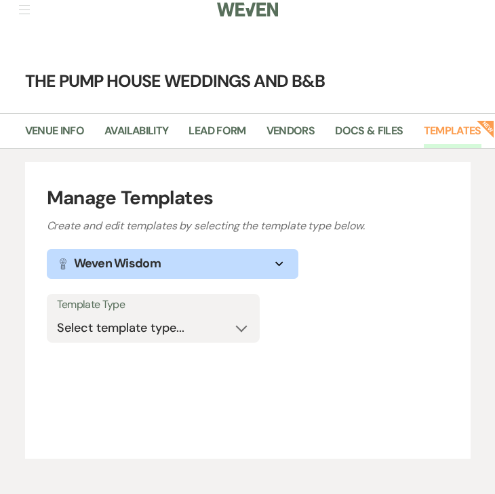
scroll to position [29, 0]
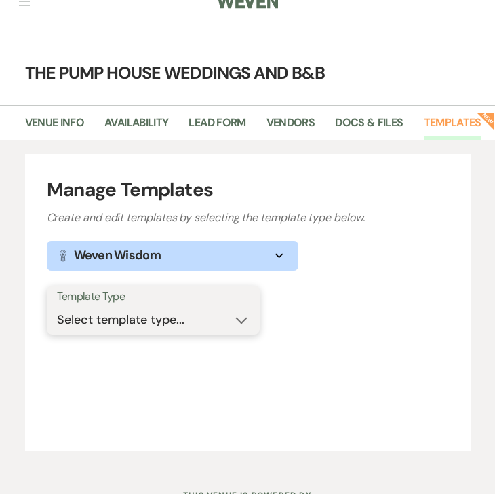
click at [132, 309] on select "Select template type... Task List Message Templates Payment Plan Inventory Item…" at bounding box center [153, 320] width 193 height 26
select select "Message Templates"
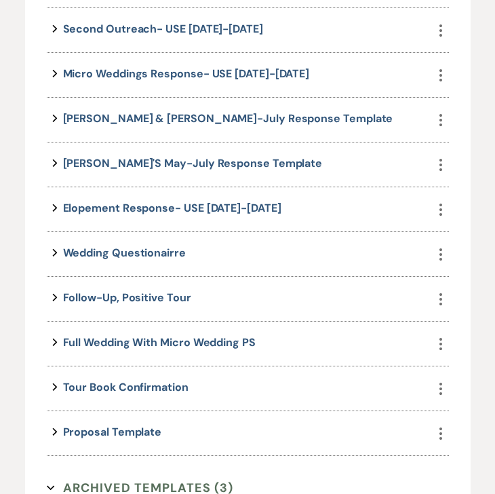
scroll to position [849, 0]
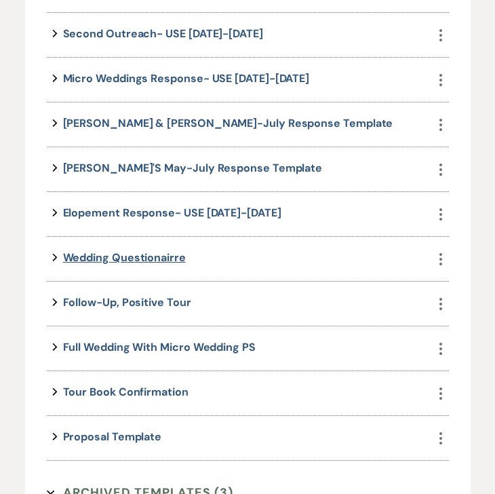
click at [150, 250] on link "Wedding Questionairre" at bounding box center [124, 257] width 123 height 14
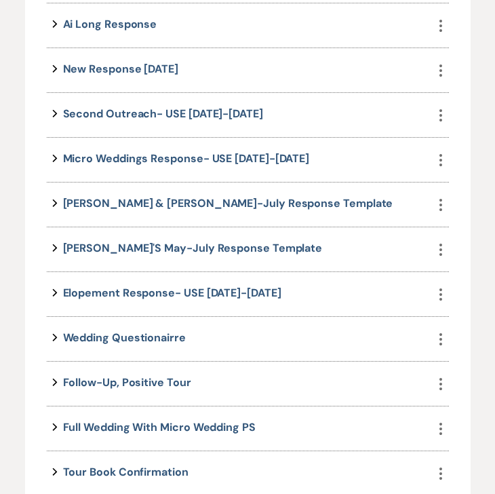
scroll to position [766, 0]
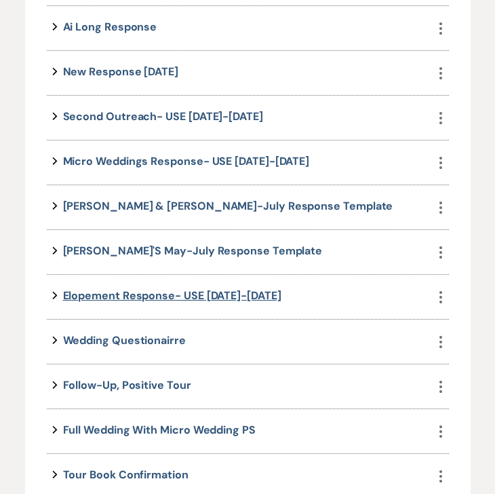
click at [101, 296] on link "Elopement Response- USE [DATE]-[DATE]" at bounding box center [172, 295] width 218 height 14
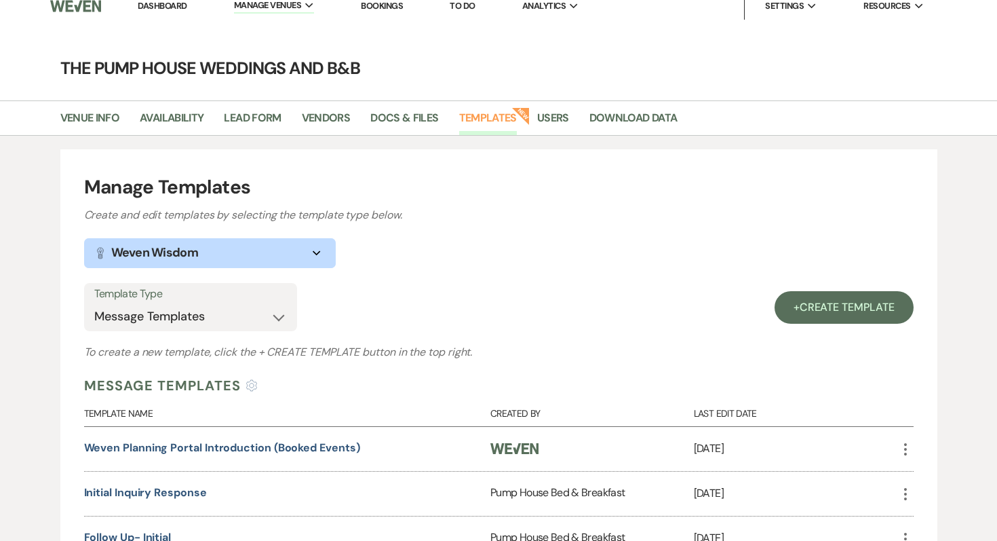
scroll to position [0, 0]
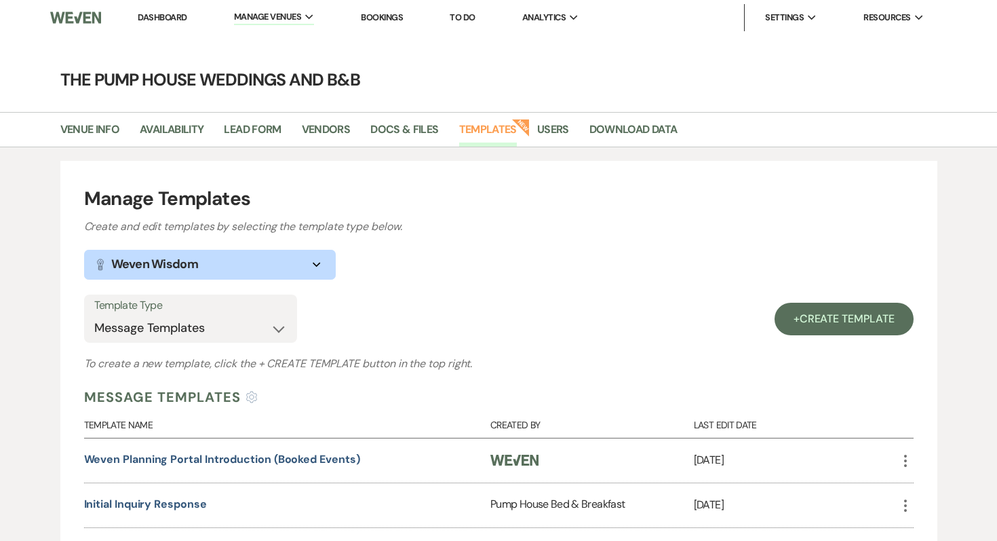
click at [160, 20] on link "Dashboard" at bounding box center [162, 18] width 49 height 12
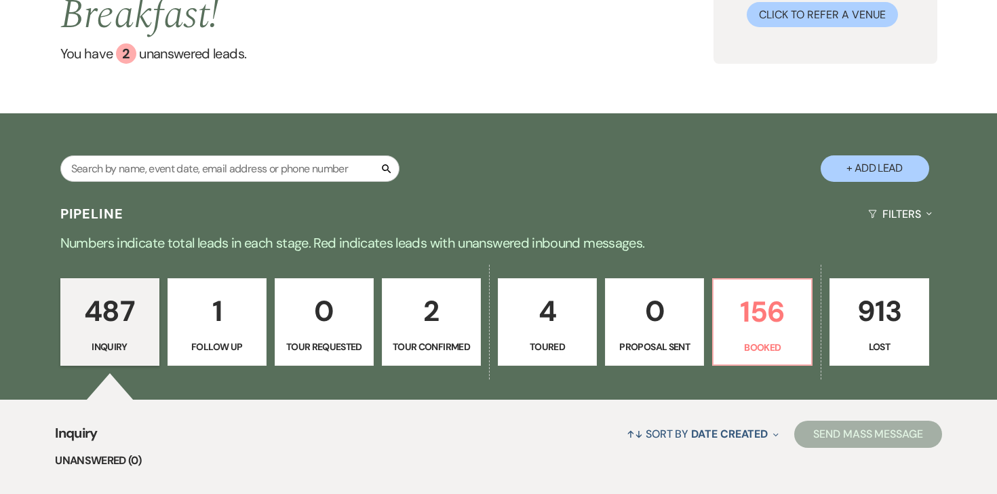
scroll to position [167, 0]
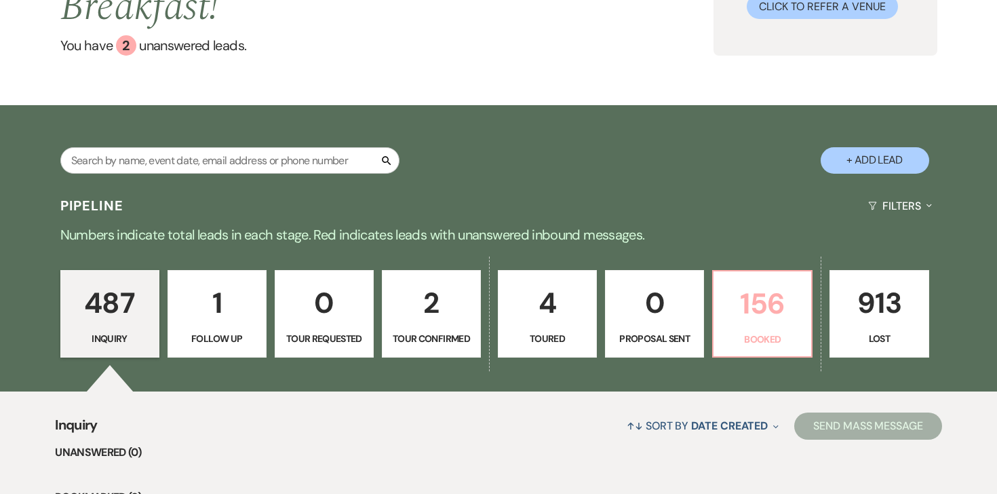
click at [778, 328] on link "156 Booked" at bounding box center [762, 314] width 100 height 88
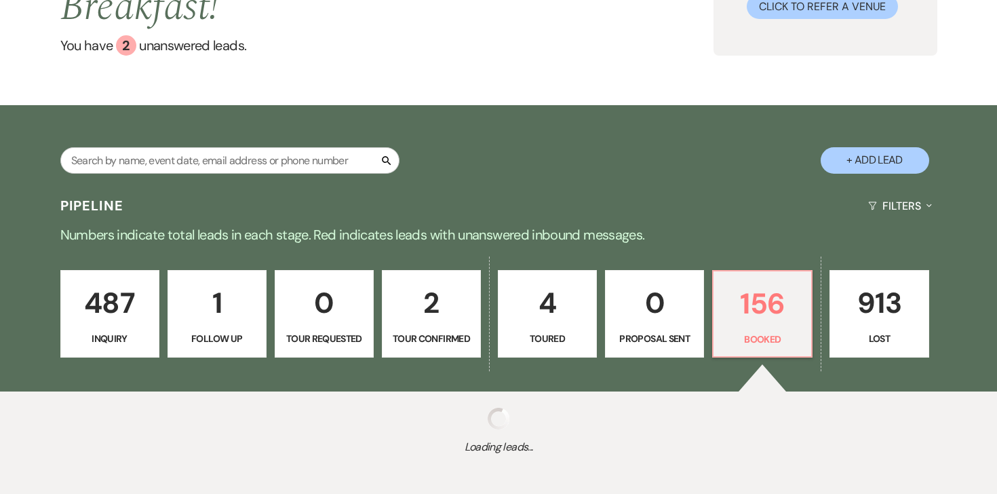
select select "7"
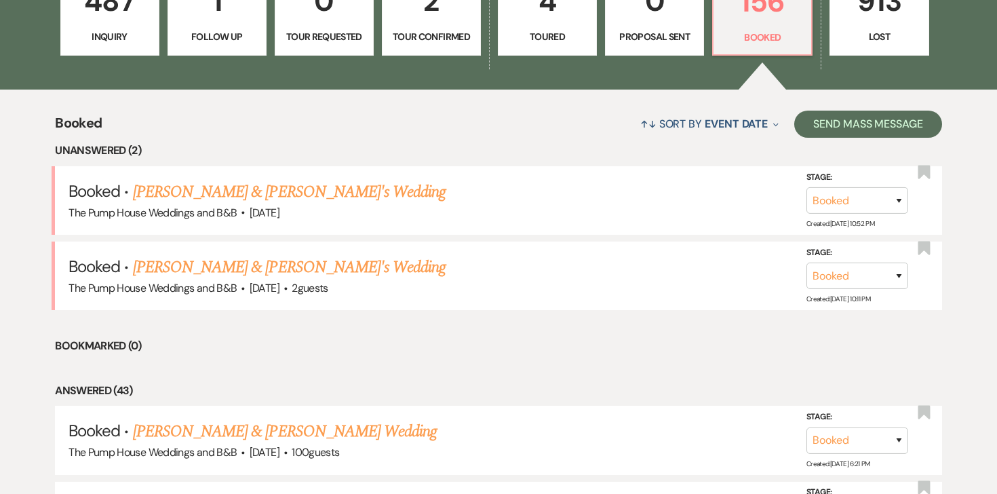
scroll to position [489, 0]
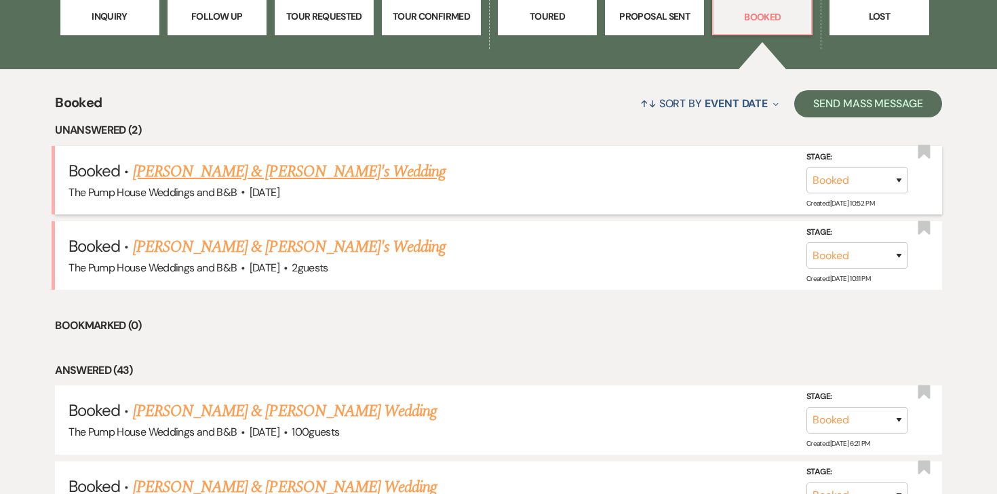
click at [316, 168] on link "Kevin Donovan & Fiance's Wedding" at bounding box center [289, 171] width 313 height 24
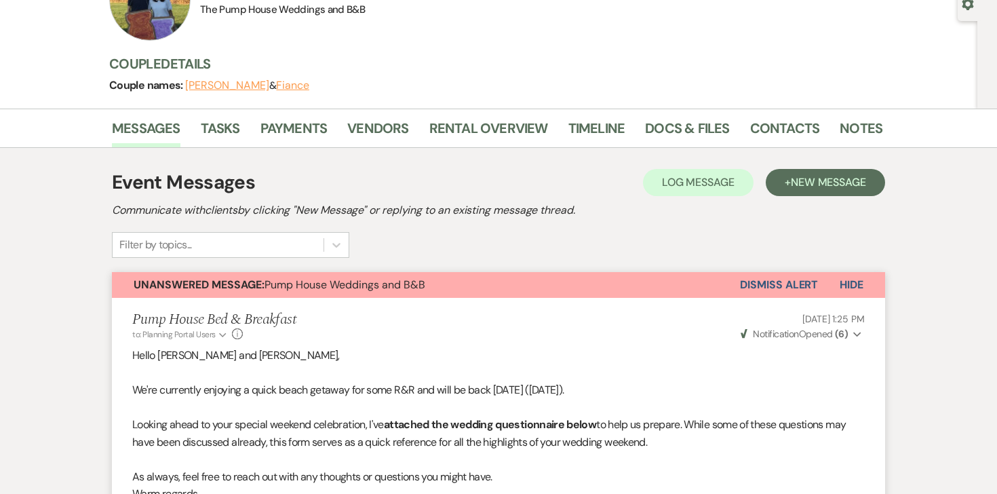
scroll to position [136, 0]
click at [701, 127] on link "Docs & Files" at bounding box center [687, 133] width 84 height 30
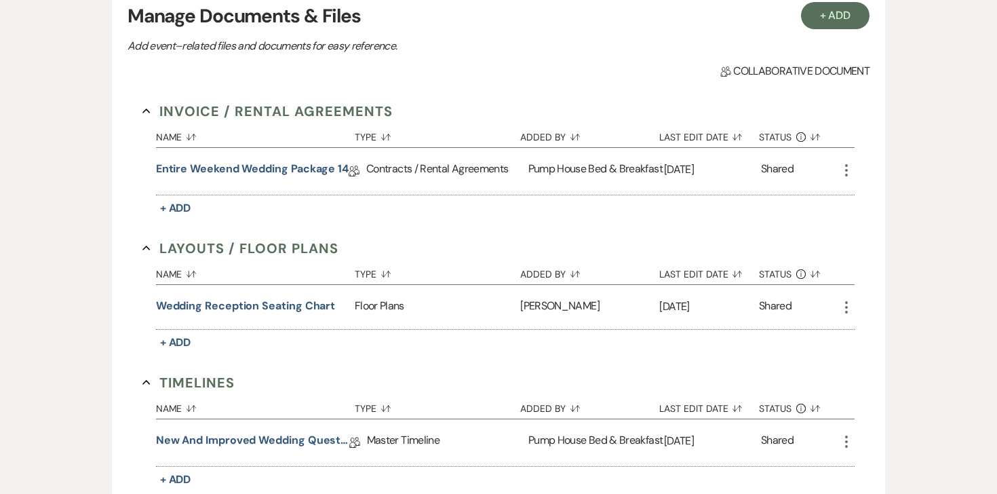
scroll to position [317, 0]
click at [277, 309] on button "Wedding Reception Seating Chart" at bounding box center [246, 306] width 180 height 16
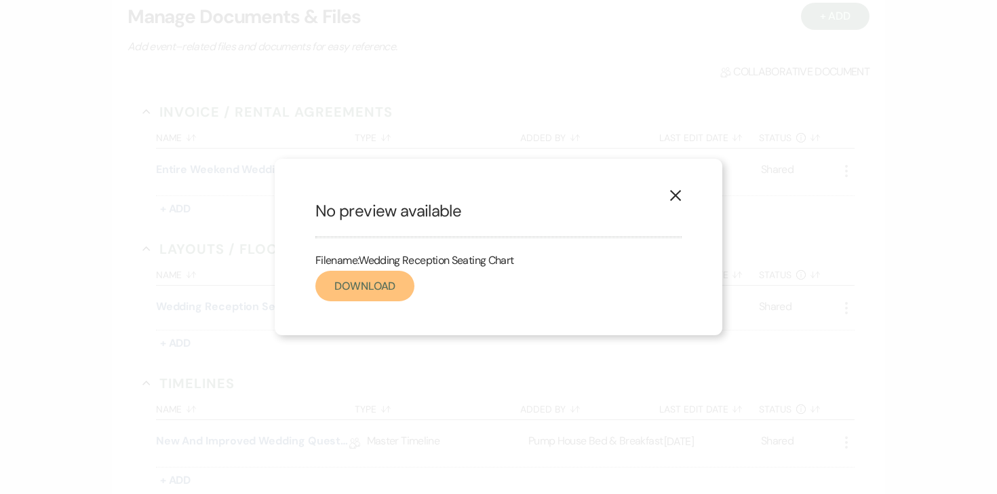
click at [381, 279] on link "Download" at bounding box center [364, 286] width 99 height 31
click at [676, 195] on use "button" at bounding box center [675, 195] width 11 height 11
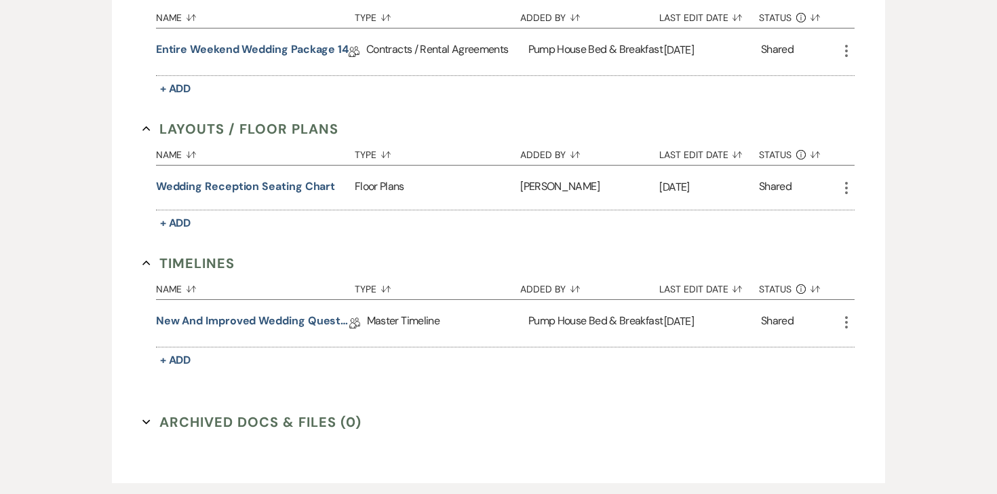
scroll to position [449, 0]
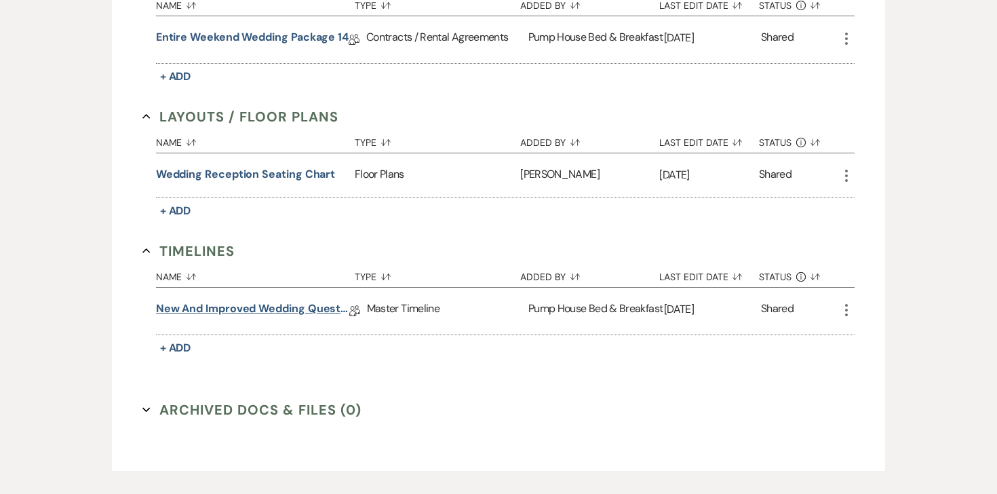
click at [281, 306] on link "New and improved Wedding Questionnaire" at bounding box center [252, 310] width 193 height 21
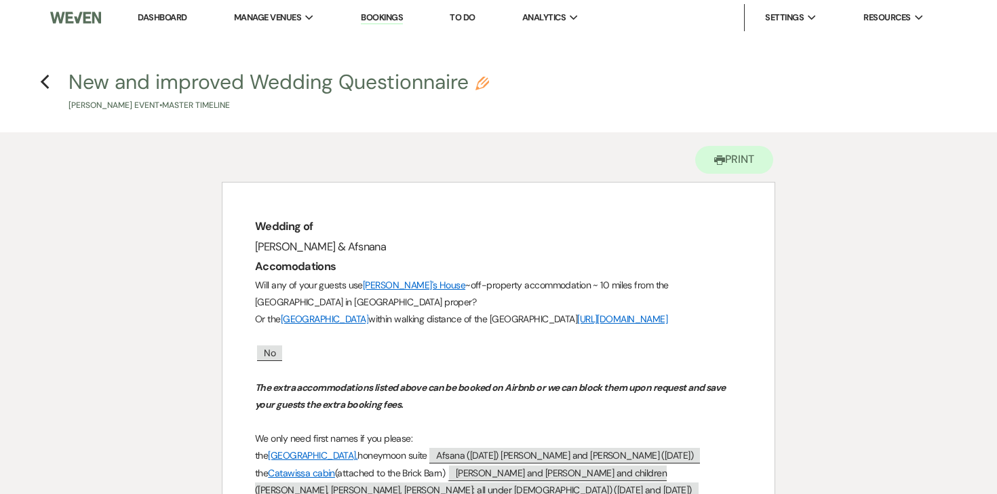
click at [41, 76] on icon "Previous" at bounding box center [45, 82] width 10 height 16
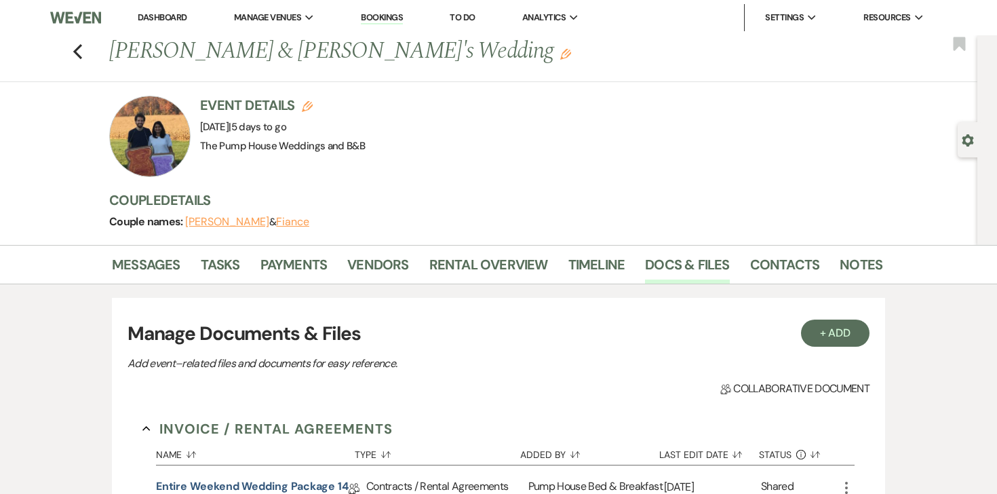
click at [156, 16] on link "Dashboard" at bounding box center [162, 18] width 49 height 12
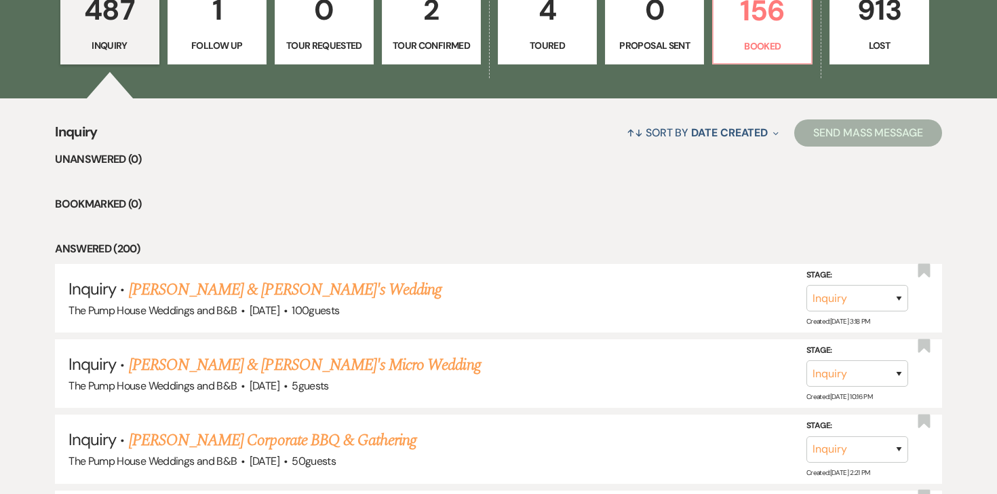
scroll to position [463, 0]
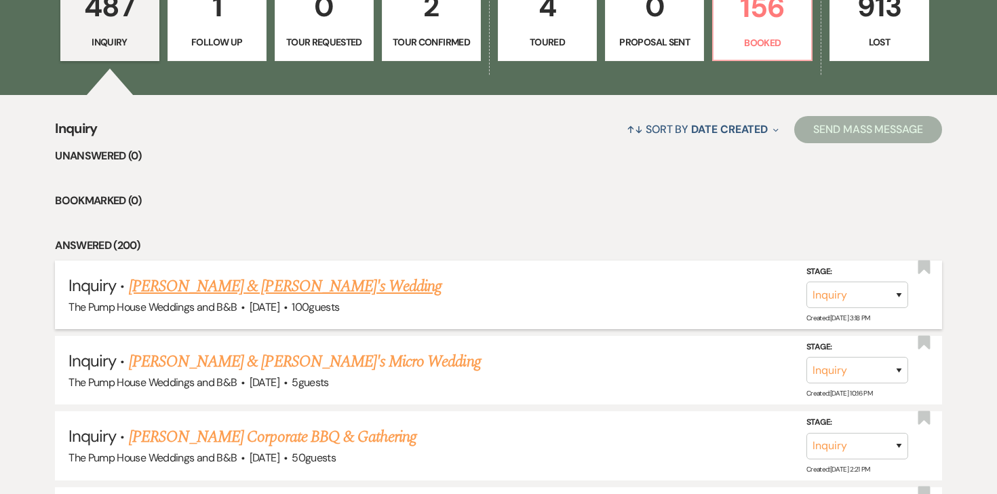
click at [215, 298] on link "Megan & Fiance's Wedding" at bounding box center [285, 286] width 313 height 24
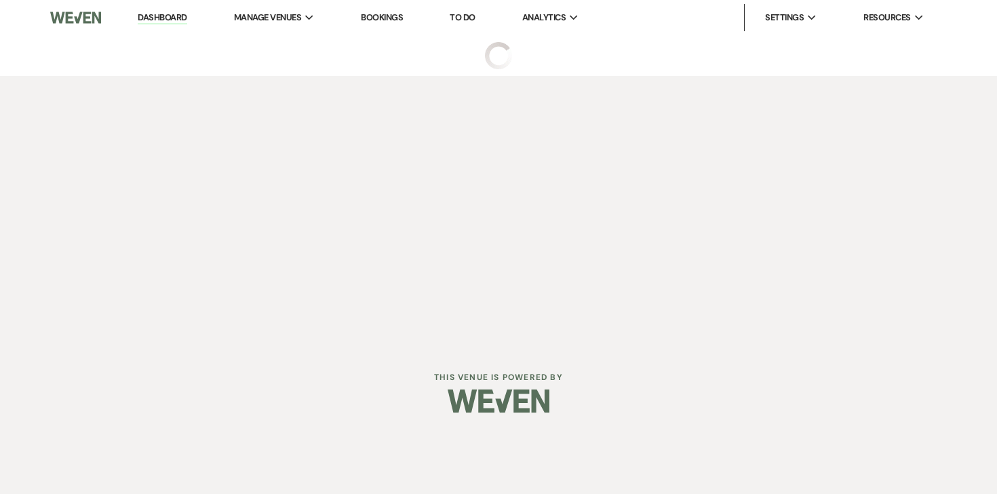
select select "5"
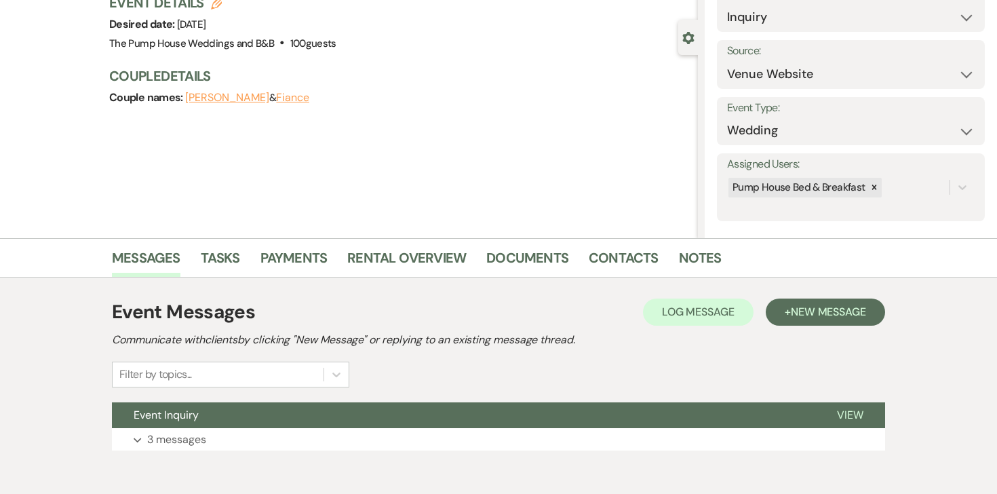
scroll to position [167, 0]
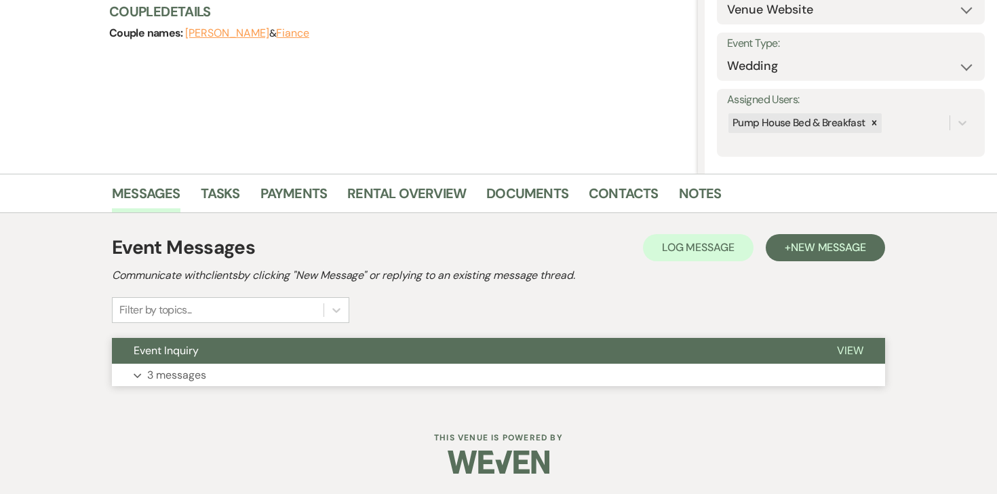
click at [170, 373] on p "3 messages" at bounding box center [176, 375] width 59 height 18
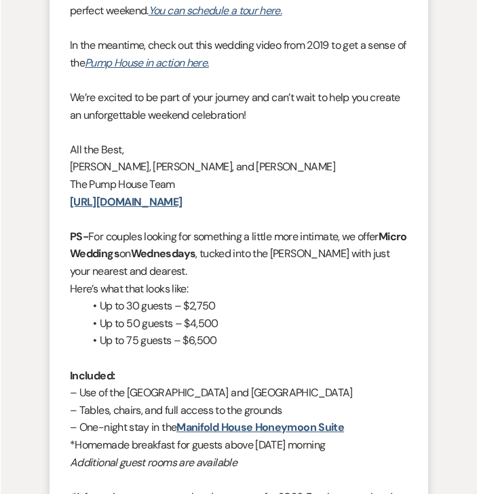
scroll to position [2316, 0]
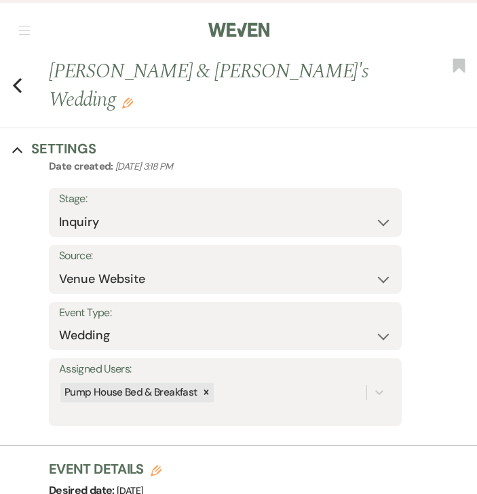
select select "5"
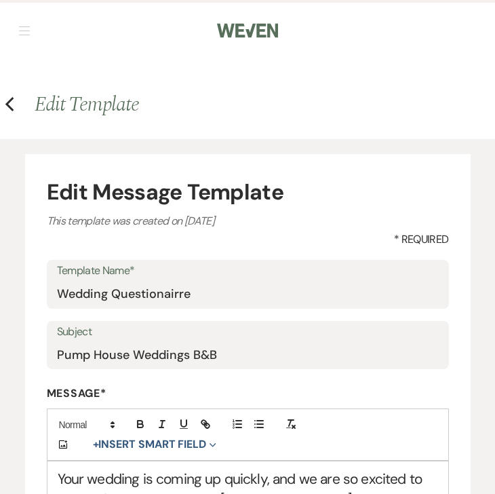
click at [106, 109] on span "Edit Template" at bounding box center [87, 104] width 104 height 31
click at [11, 96] on icon "Previous" at bounding box center [10, 104] width 10 height 16
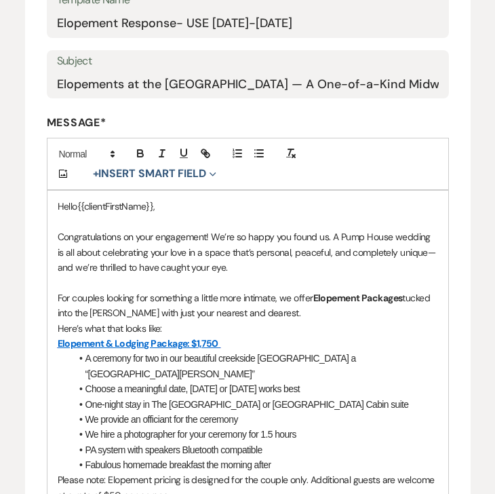
scroll to position [268, 0]
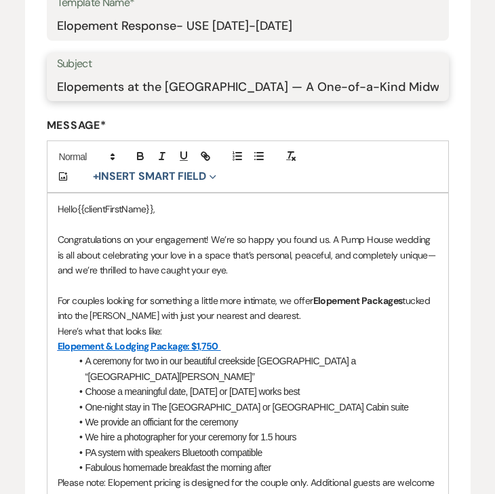
click at [159, 87] on input "Elopements at the [GEOGRAPHIC_DATA] — A One-of-a-Kind Midweek Celebration" at bounding box center [248, 86] width 382 height 26
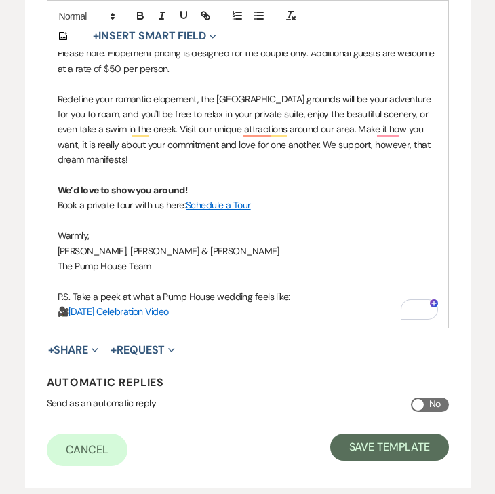
scroll to position [790, 0]
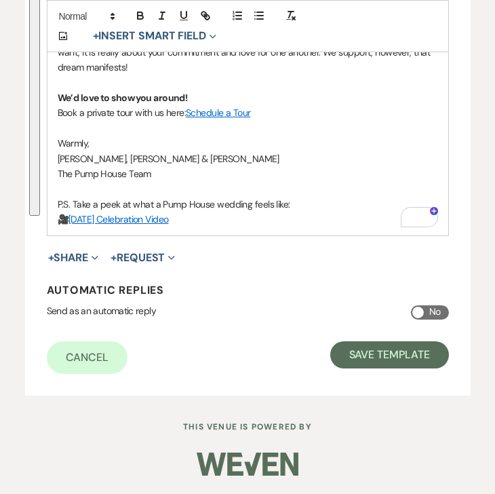
drag, startPoint x: 59, startPoint y: 208, endPoint x: 243, endPoint y: 224, distance: 184.5
copy div "Lorem {{ipsumdOlorsItam}}, Consecteturadip el sedd eiusmodtem! In’ut la etdol m…"
click at [224, 178] on p "The Pump House Team" at bounding box center [248, 173] width 381 height 15
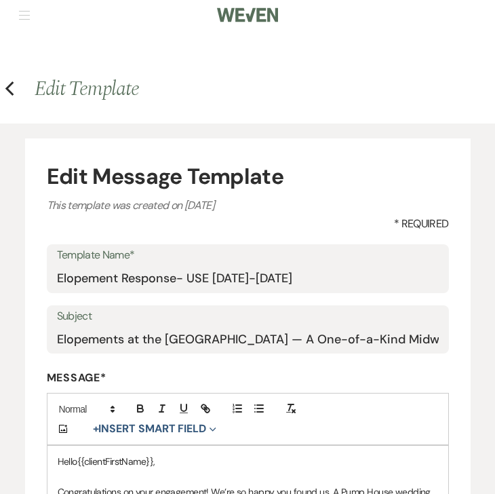
scroll to position [0, 0]
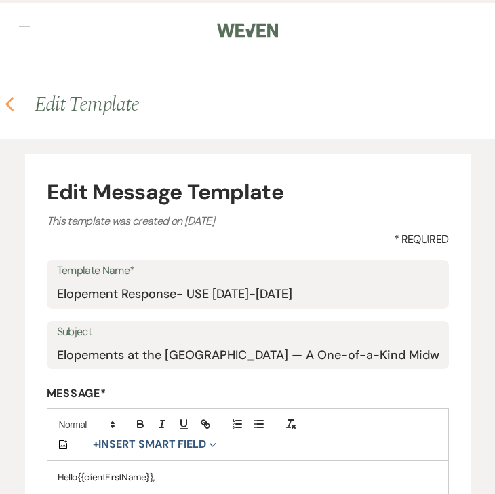
click at [9, 106] on use "button" at bounding box center [9, 104] width 9 height 15
